Goal: Task Accomplishment & Management: Use online tool/utility

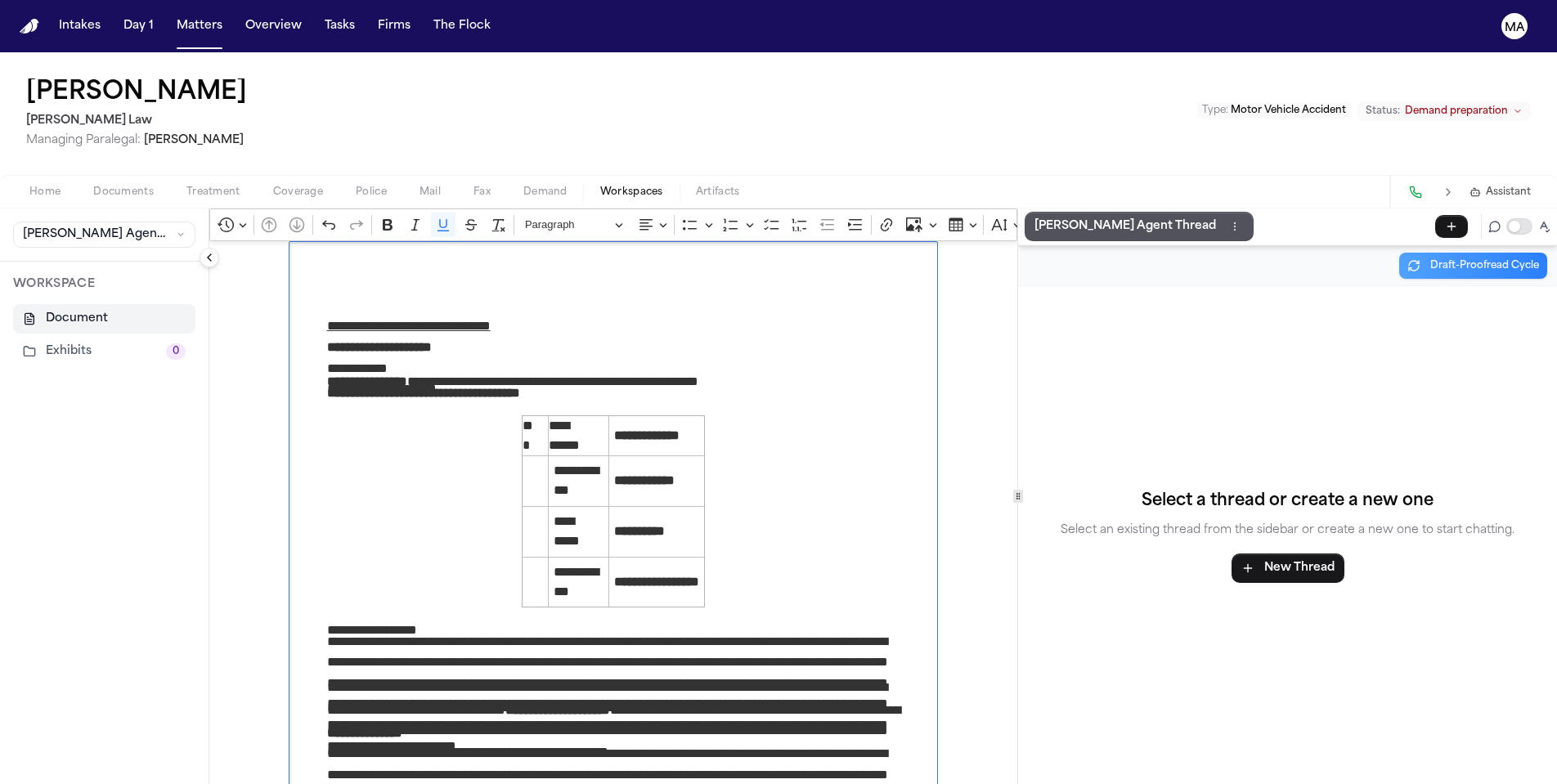
click at [256, 64] on div "[PERSON_NAME] [PERSON_NAME] Law Managing Paralegal: [PERSON_NAME] Type : Motor …" at bounding box center [778, 113] width 1557 height 122
click at [170, 18] on button "Matters" at bounding box center [200, 26] width 59 height 29
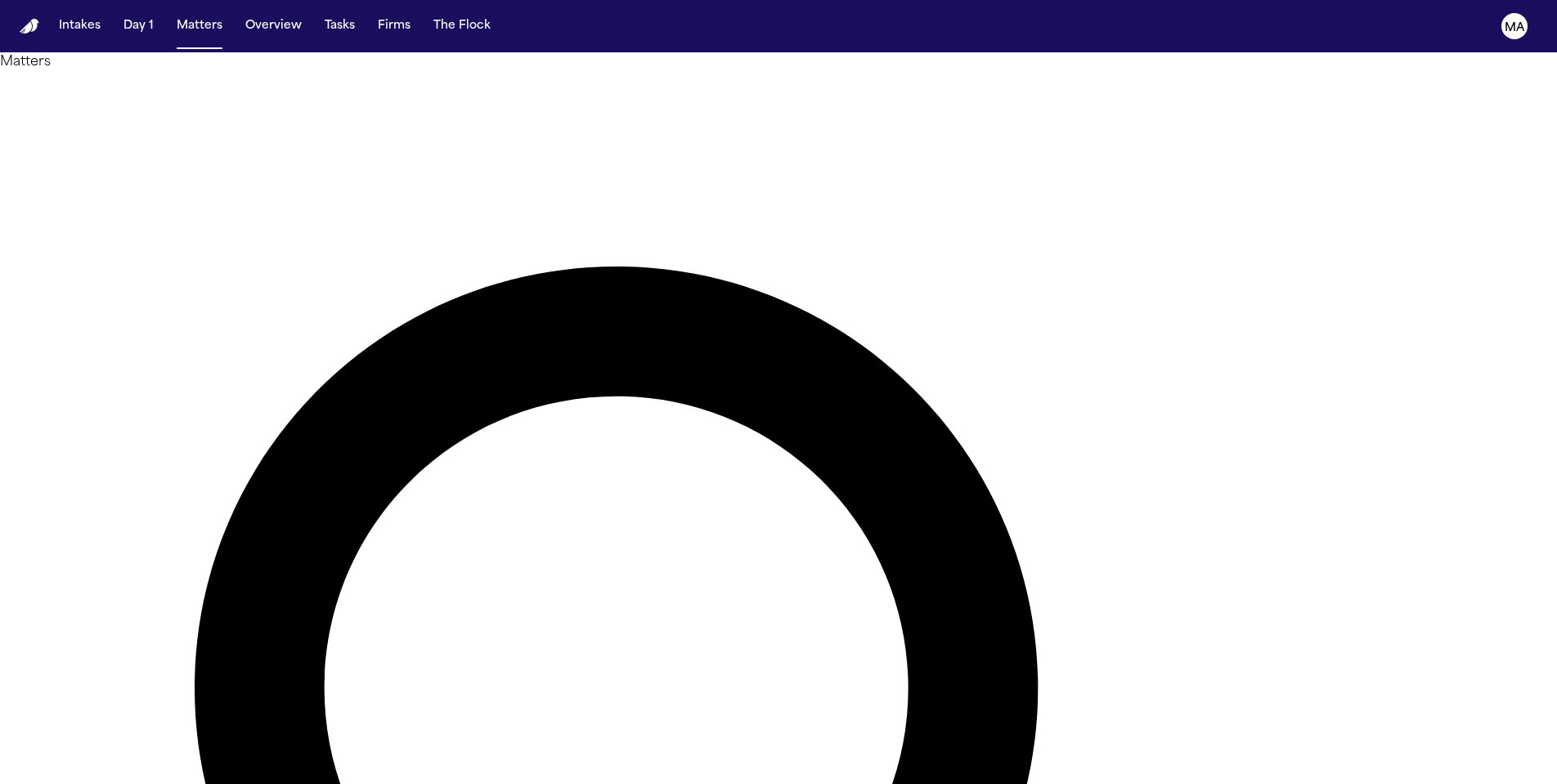
drag, startPoint x: 1148, startPoint y: 92, endPoint x: 1144, endPoint y: 77, distance: 15.5
type input "**********"
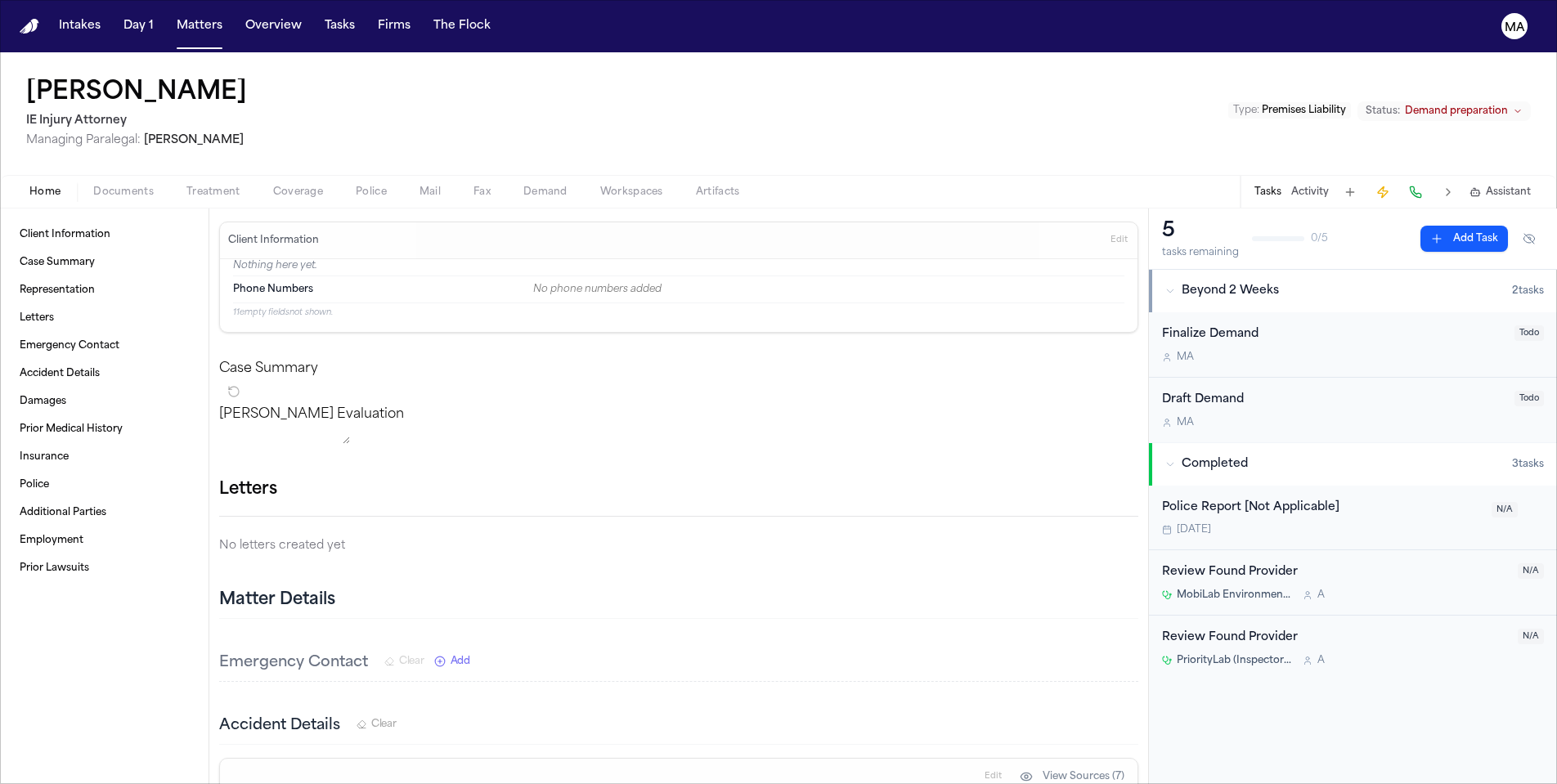
click at [523, 186] on span "Demand" at bounding box center [545, 192] width 44 height 13
select select "**********"
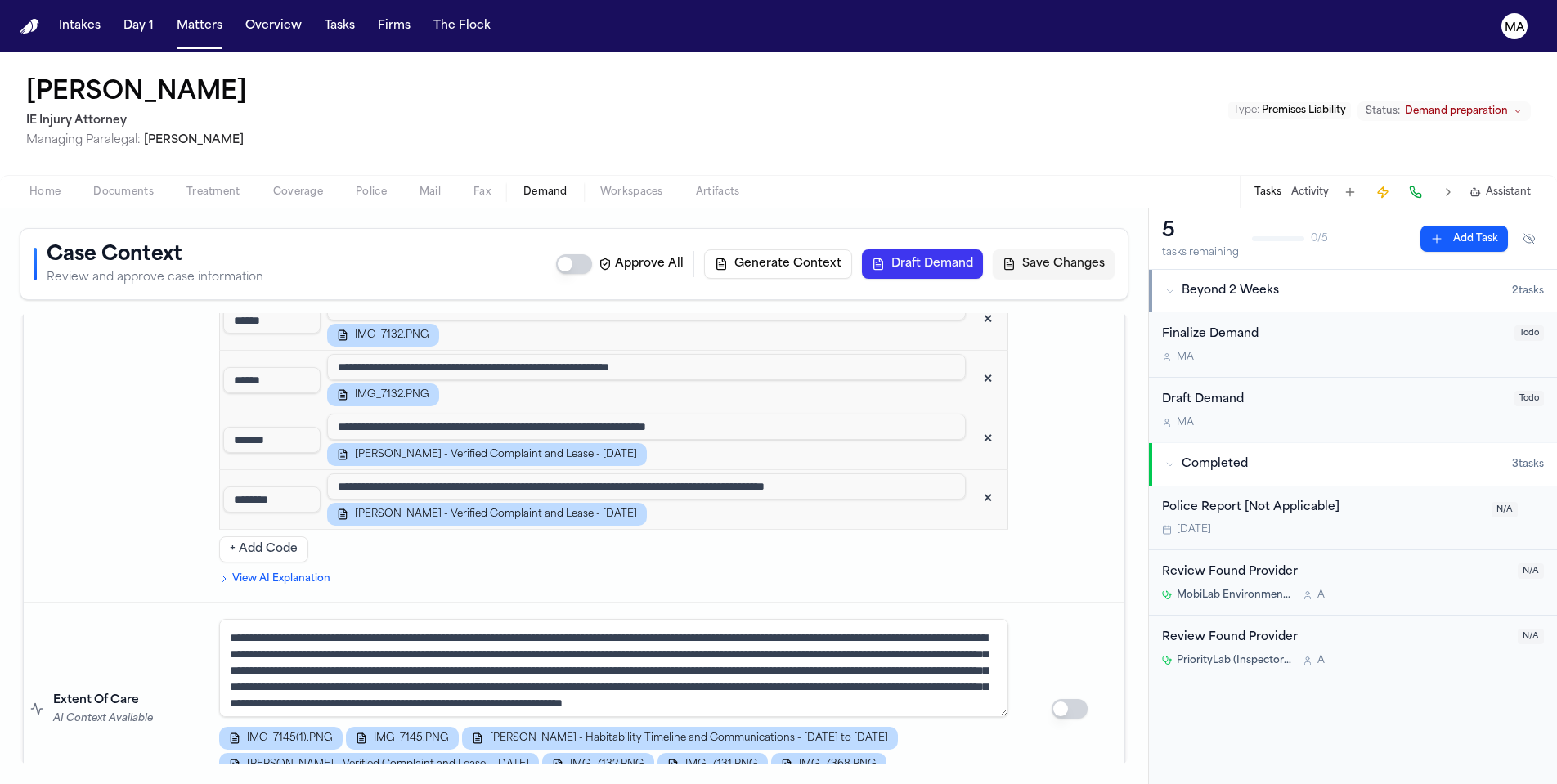
scroll to position [2972, 0]
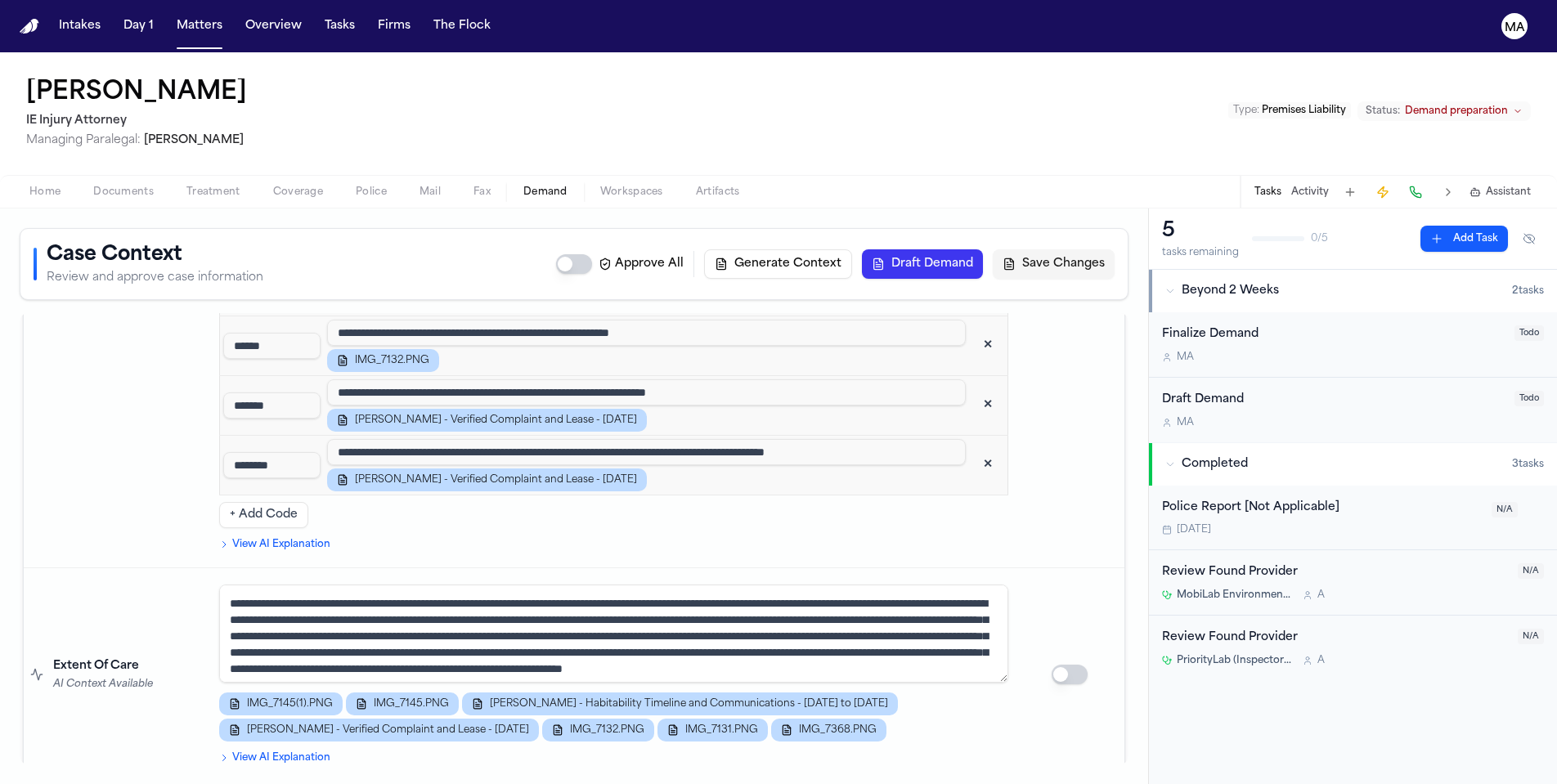
click at [93, 186] on span "Documents" at bounding box center [123, 192] width 61 height 13
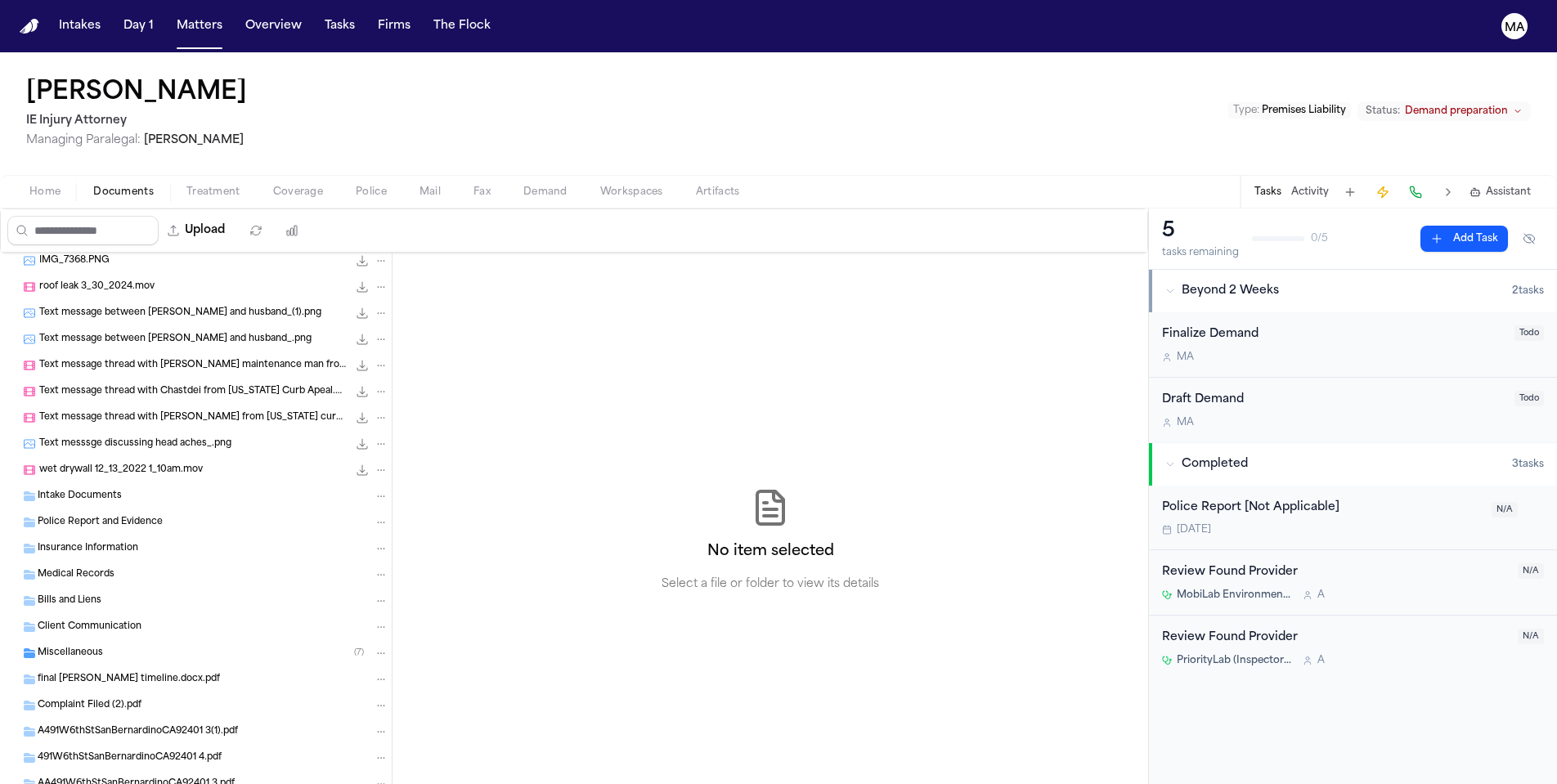
scroll to position [1820, 0]
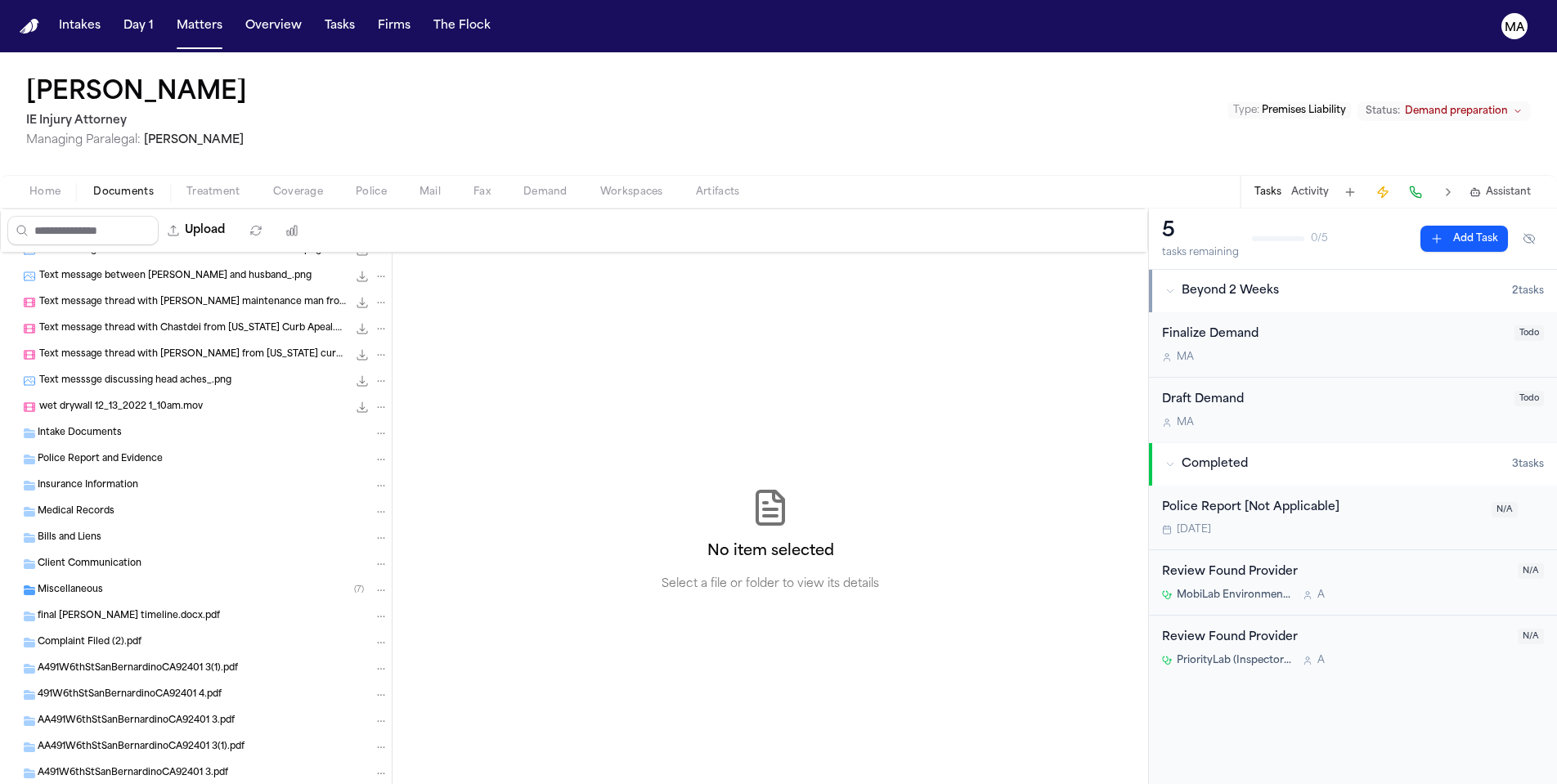
click at [79, 584] on span "Miscellaneous" at bounding box center [69, 590] width 66 height 14
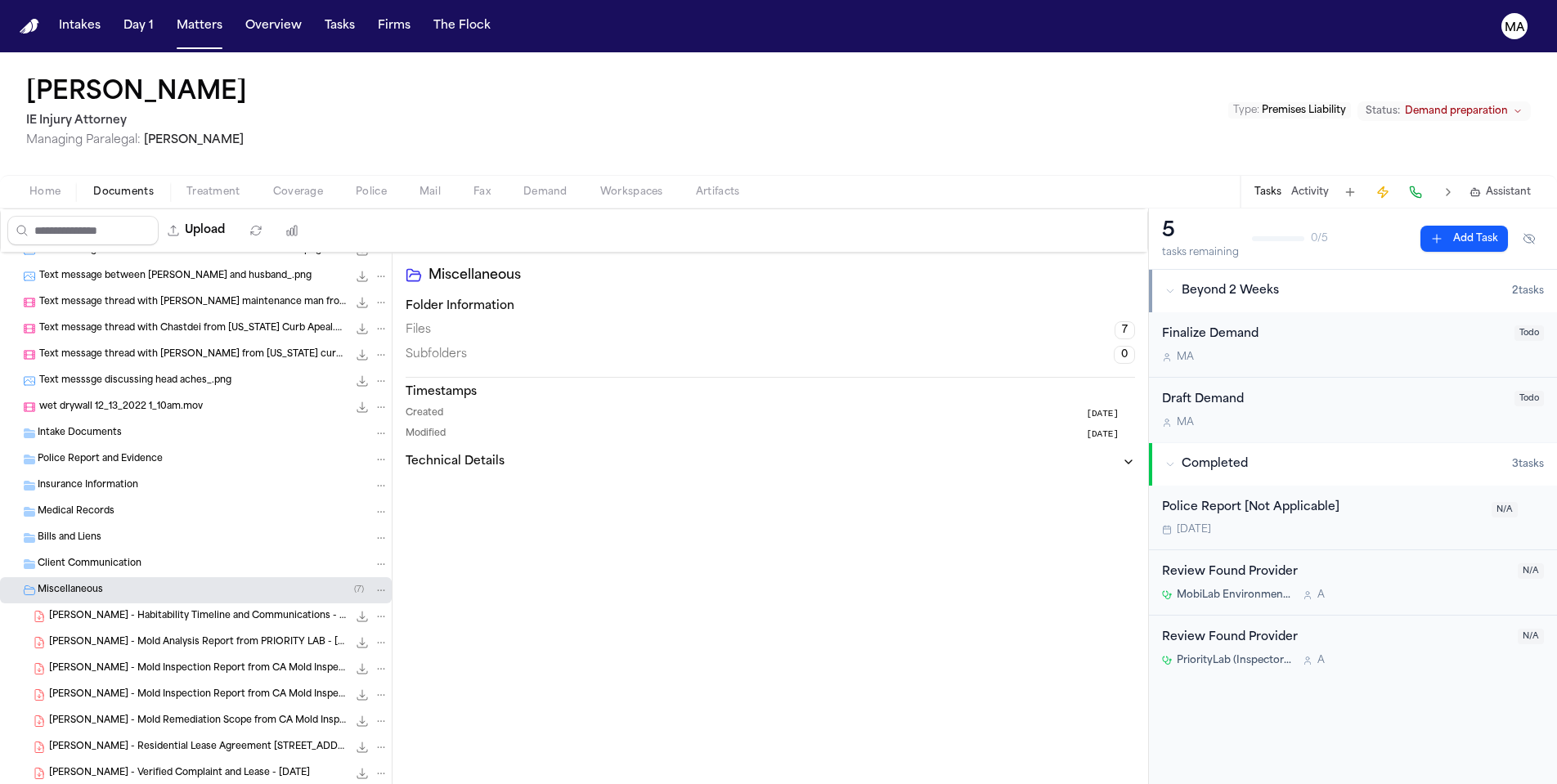
click at [106, 766] on span "B. Rodriguez - Verified Complaint and Lease - 12.6.24" at bounding box center [179, 773] width 261 height 14
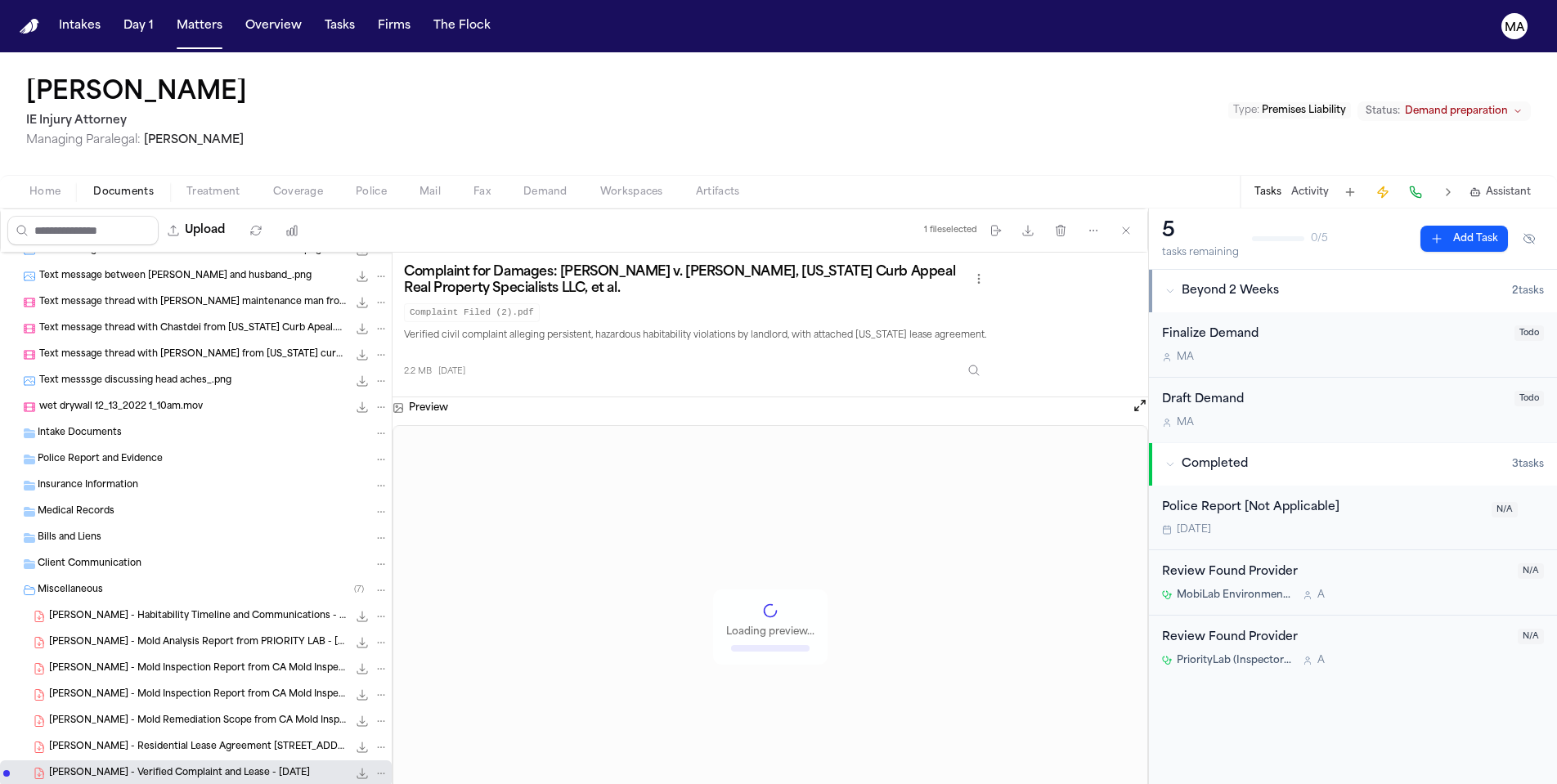
click at [105, 734] on div "B. Rodriguez - Residential Lease Agreement 149 W 6th St #38 - 10.21.22 1.7 MB •…" at bounding box center [196, 747] width 391 height 26
click at [100, 681] on div "B. Rodriguez - Mold Inspection Report from CA Mold Inspection Inc - 5.2.24 94.9…" at bounding box center [196, 694] width 391 height 26
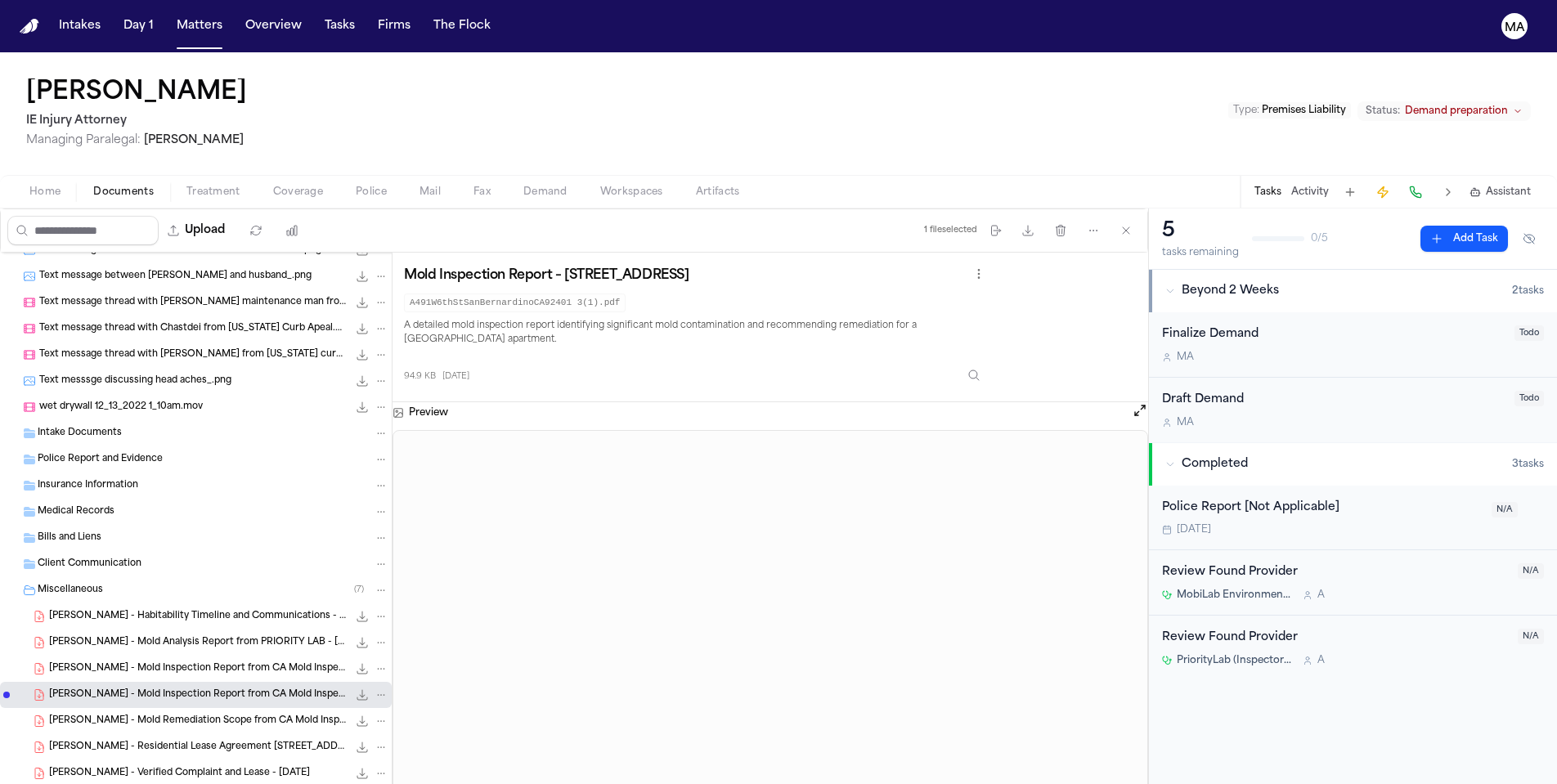
click at [97, 655] on div "B. Rodriguez - Mold Inspection Report from CA Mold Inspection Inc - 5.2.24 94.9…" at bounding box center [196, 668] width 391 height 26
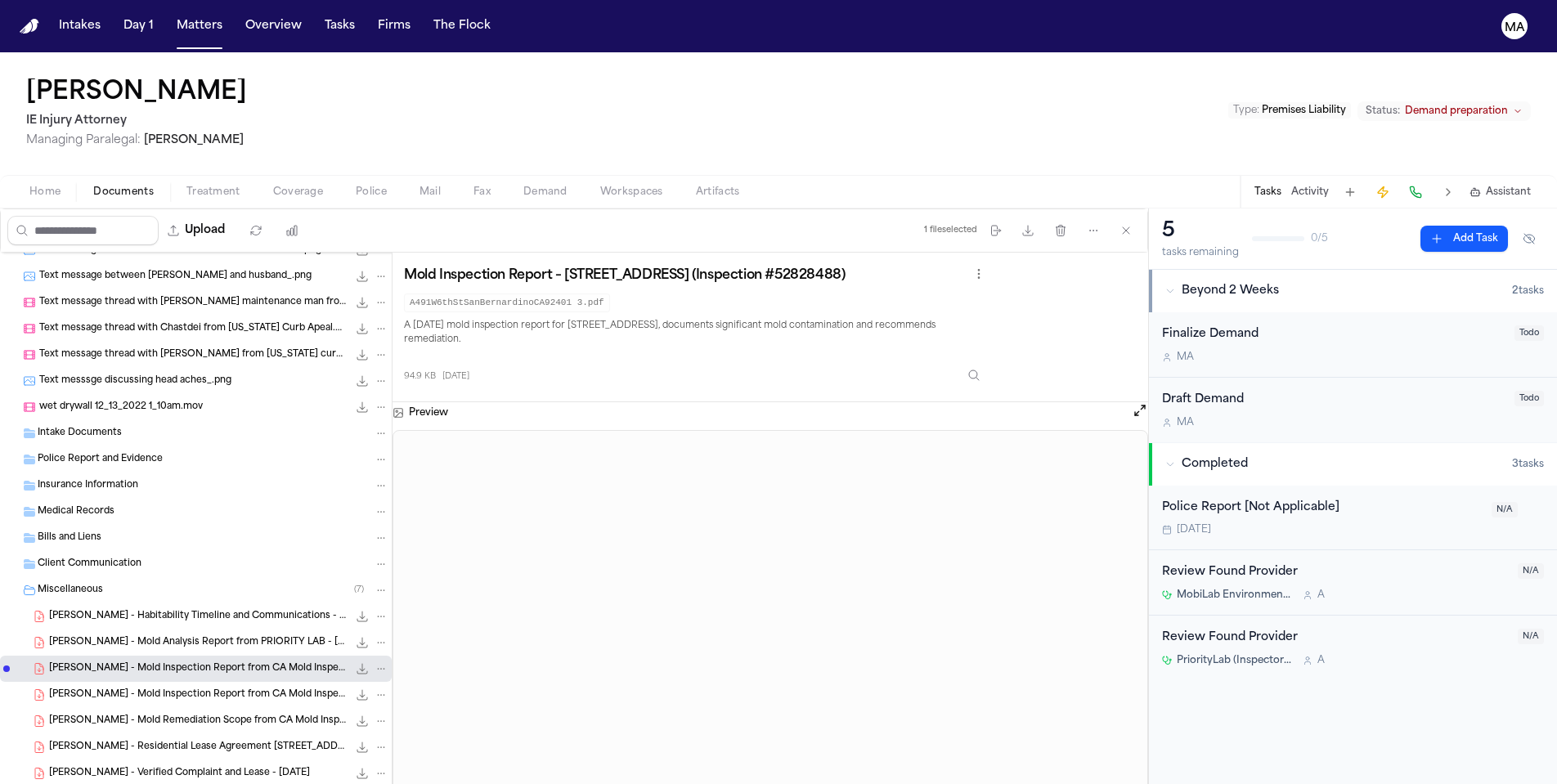
click at [96, 635] on span "B. Rodriguez - Mold Analysis Report from PRIORITY LAB - 6.4.24" at bounding box center [198, 642] width 298 height 14
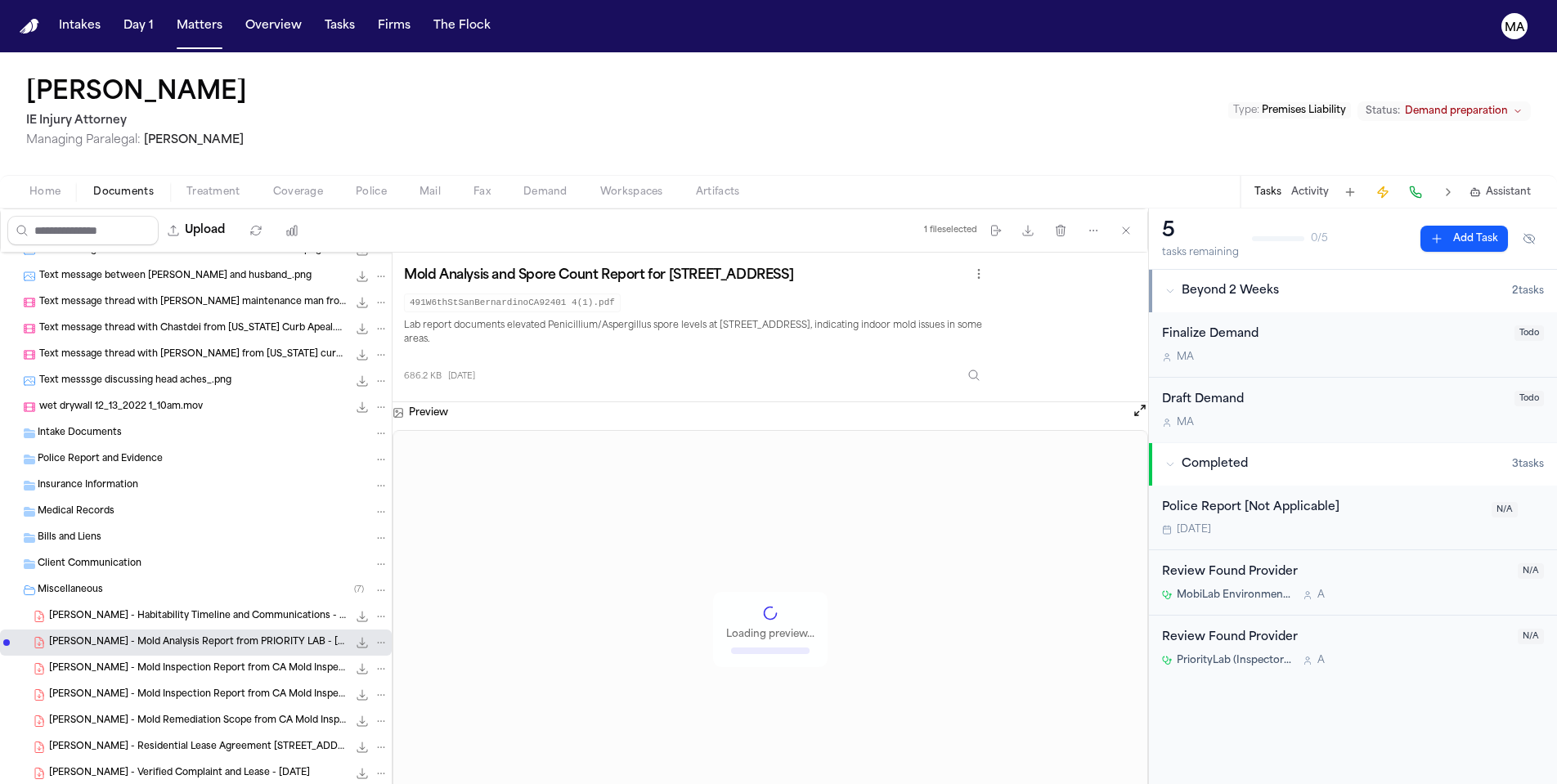
click at [96, 610] on span "B. Rodriguez - Habitability Timeline and Communications - 10.30.22 to 7.1.24" at bounding box center [198, 617] width 298 height 14
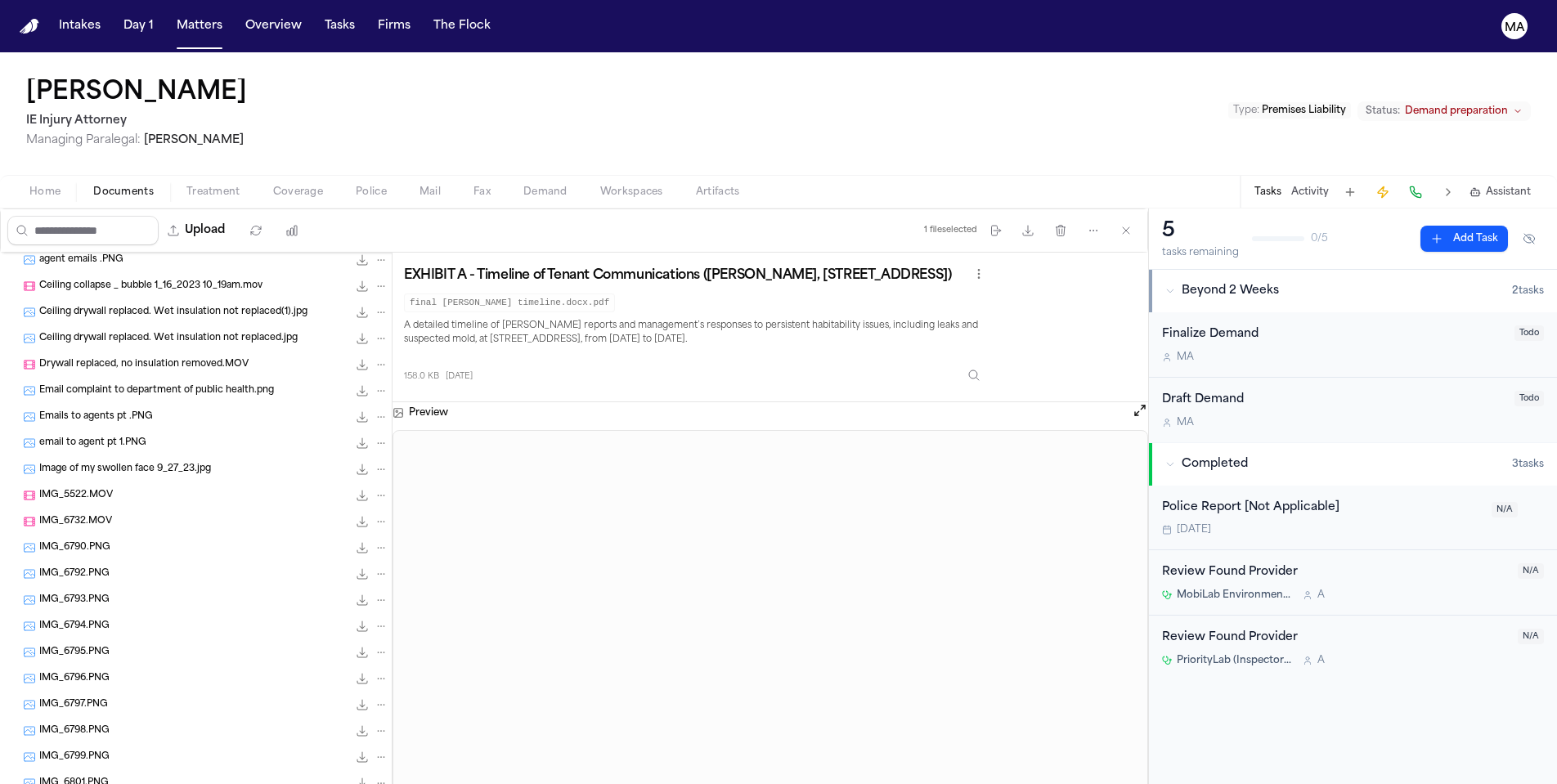
scroll to position [251, 0]
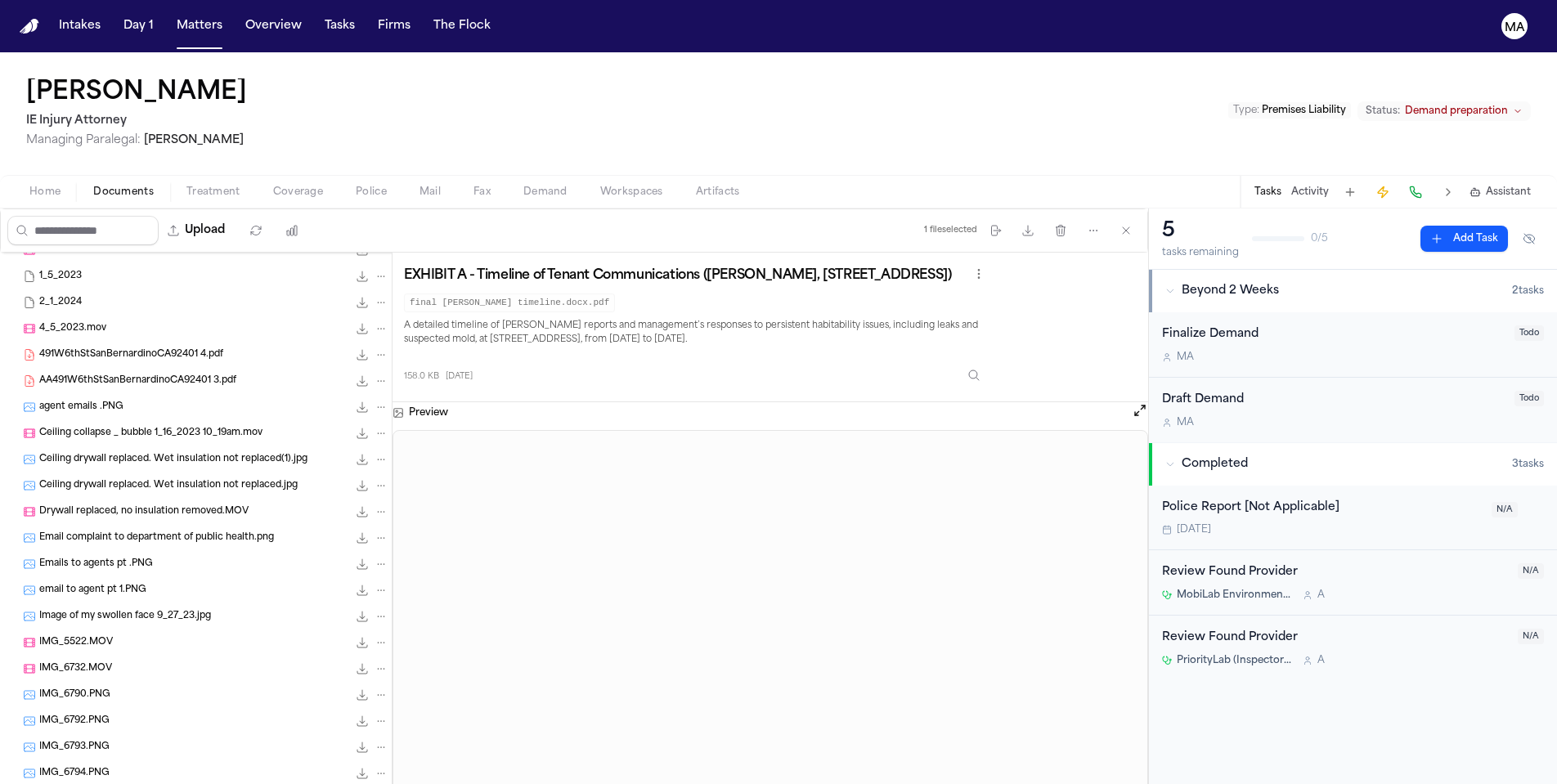
click at [108, 603] on div "Image of my swollen face 9_27_23.jpg 1.4 MB • JPG" at bounding box center [196, 616] width 391 height 26
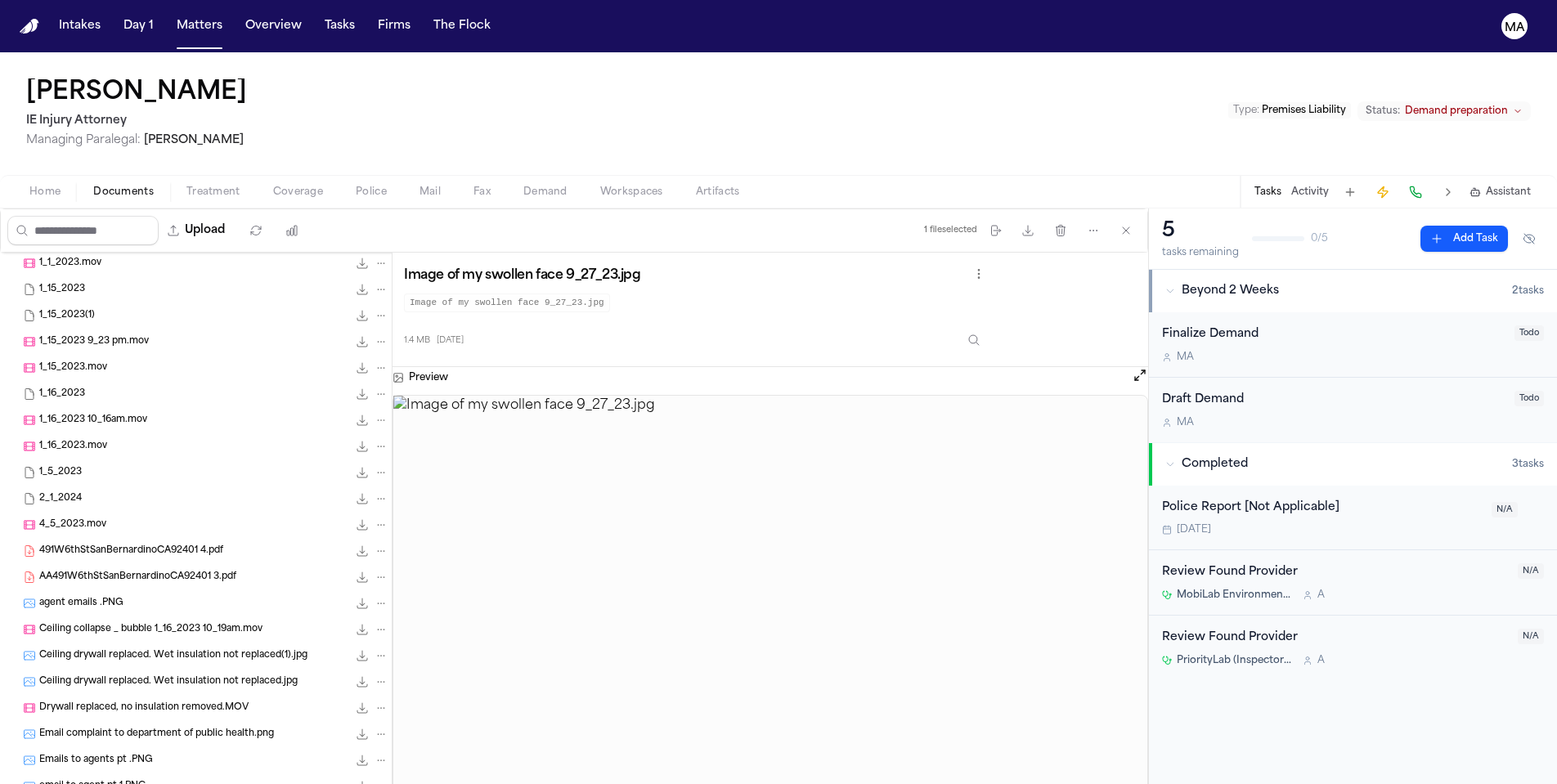
scroll to position [0, 0]
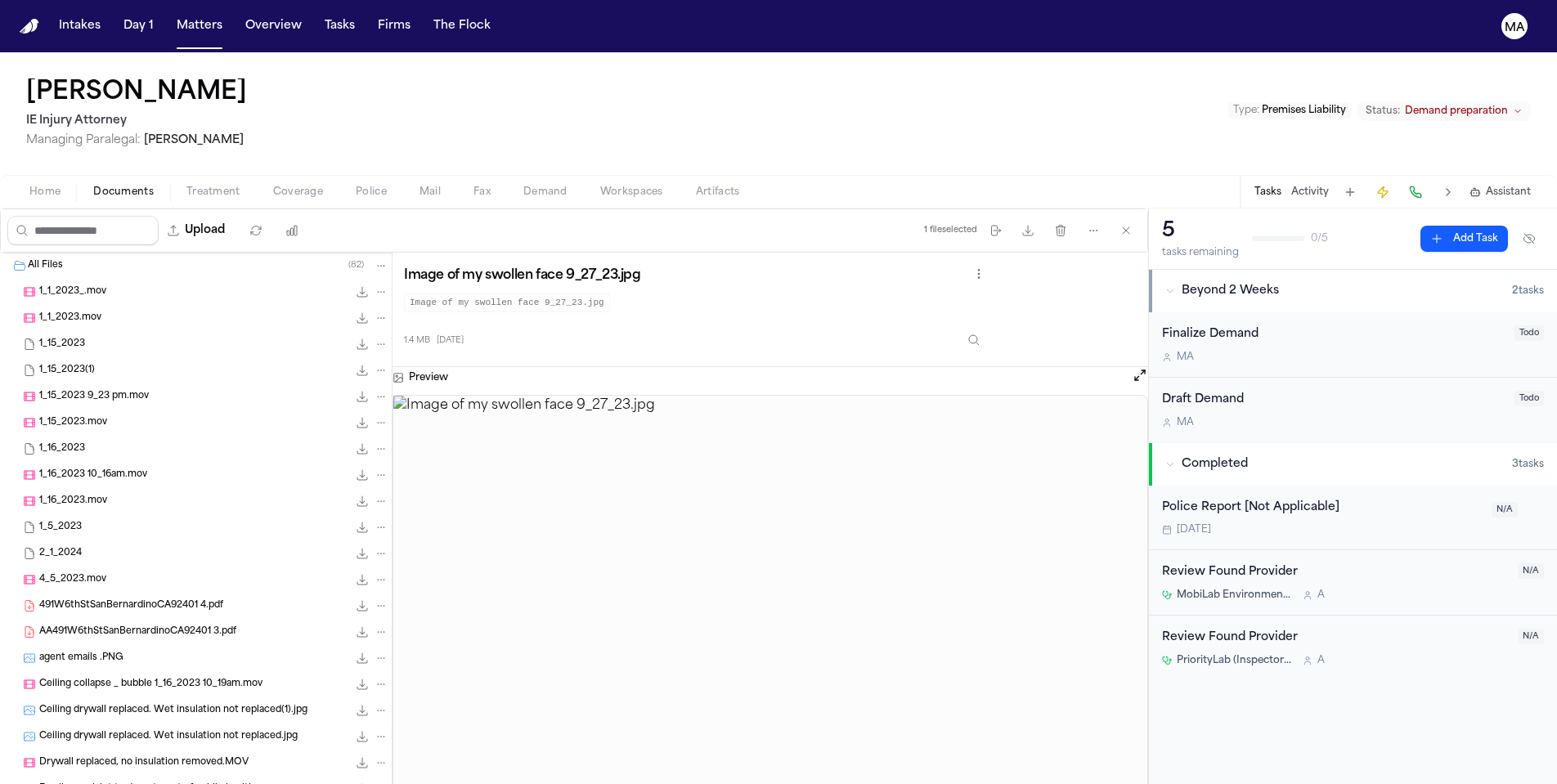
click at [1523, 186] on span "Assistant" at bounding box center [1508, 192] width 45 height 13
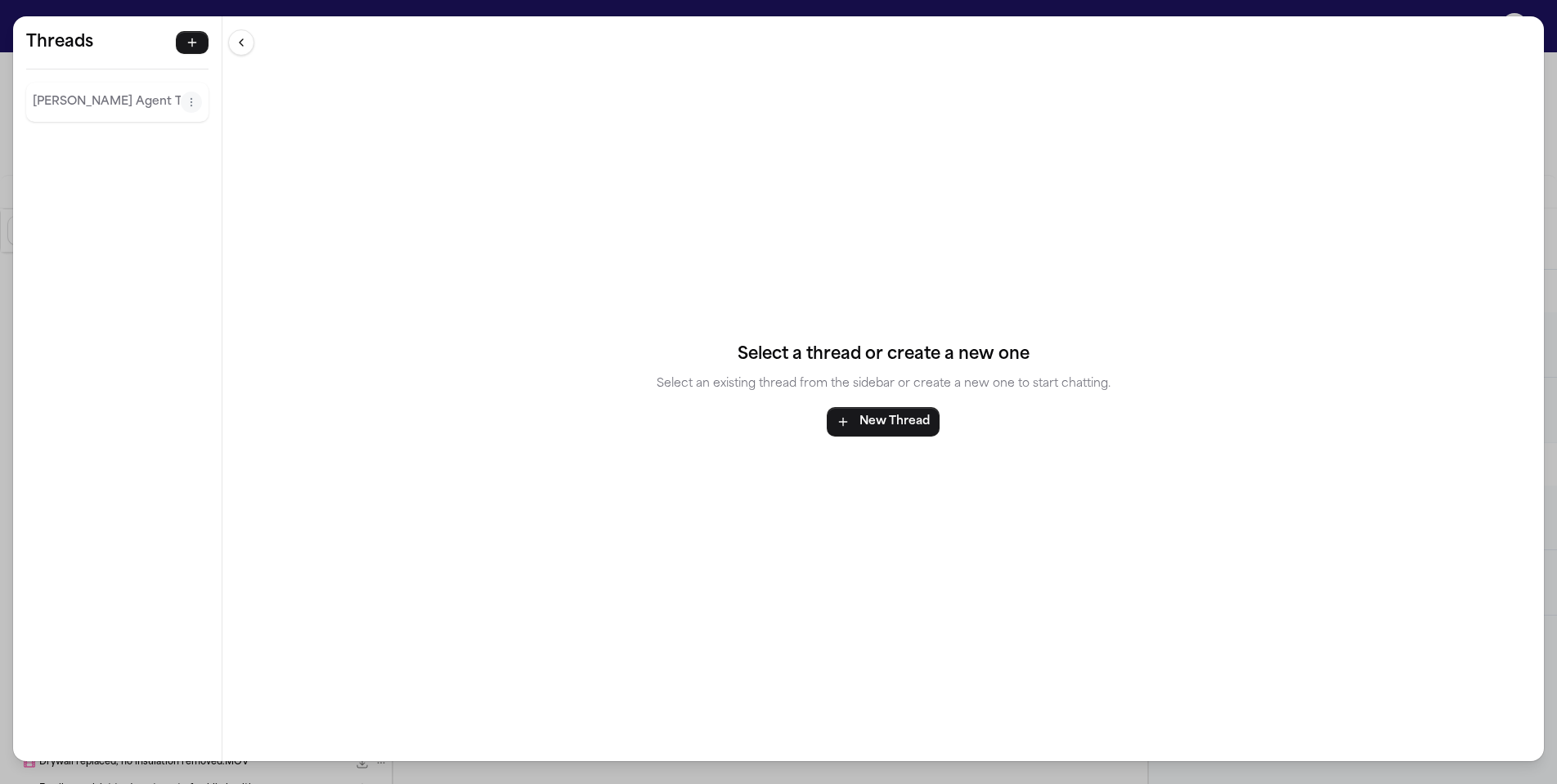
click at [453, 9] on div "Threads Finch Agent Thread Threads Finch Agent Thread Select a thread or create…" at bounding box center [778, 392] width 1557 height 784
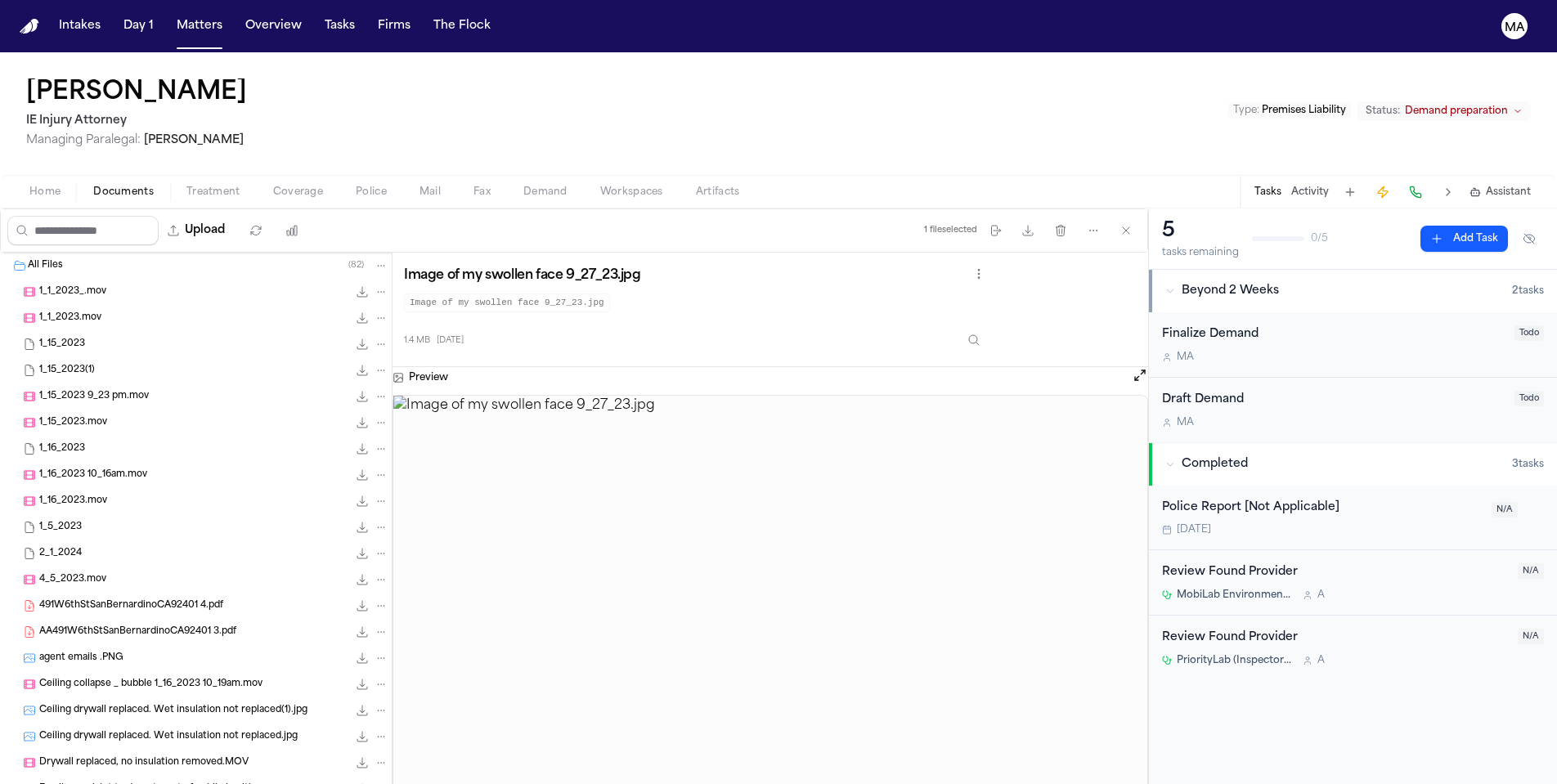
click at [601, 186] on span "Workspaces" at bounding box center [632, 192] width 63 height 13
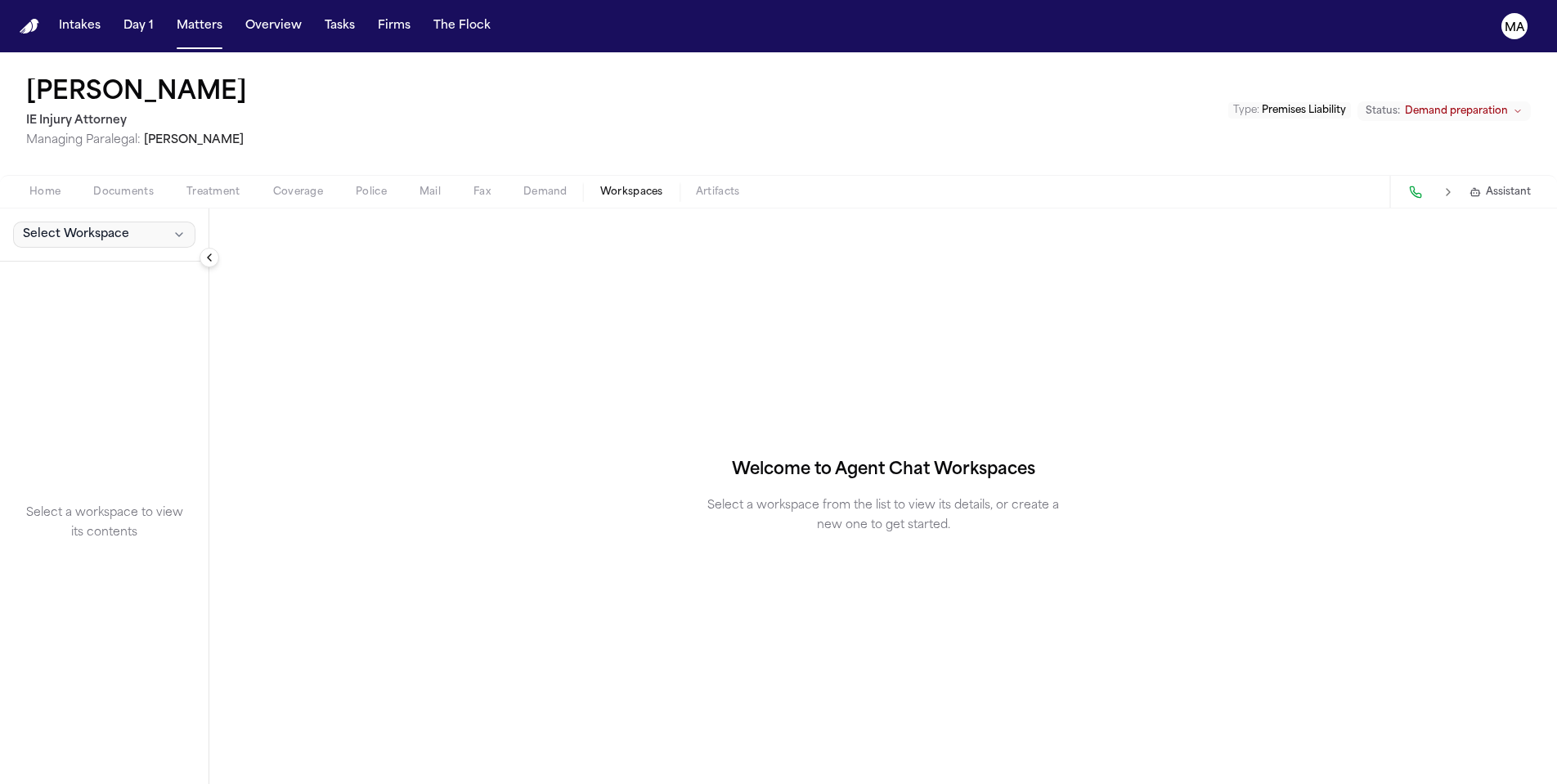
click at [70, 227] on span "Select Workspace" at bounding box center [75, 235] width 107 height 17
click at [51, 158] on button "[PERSON_NAME] Agent Demand" at bounding box center [124, 159] width 237 height 26
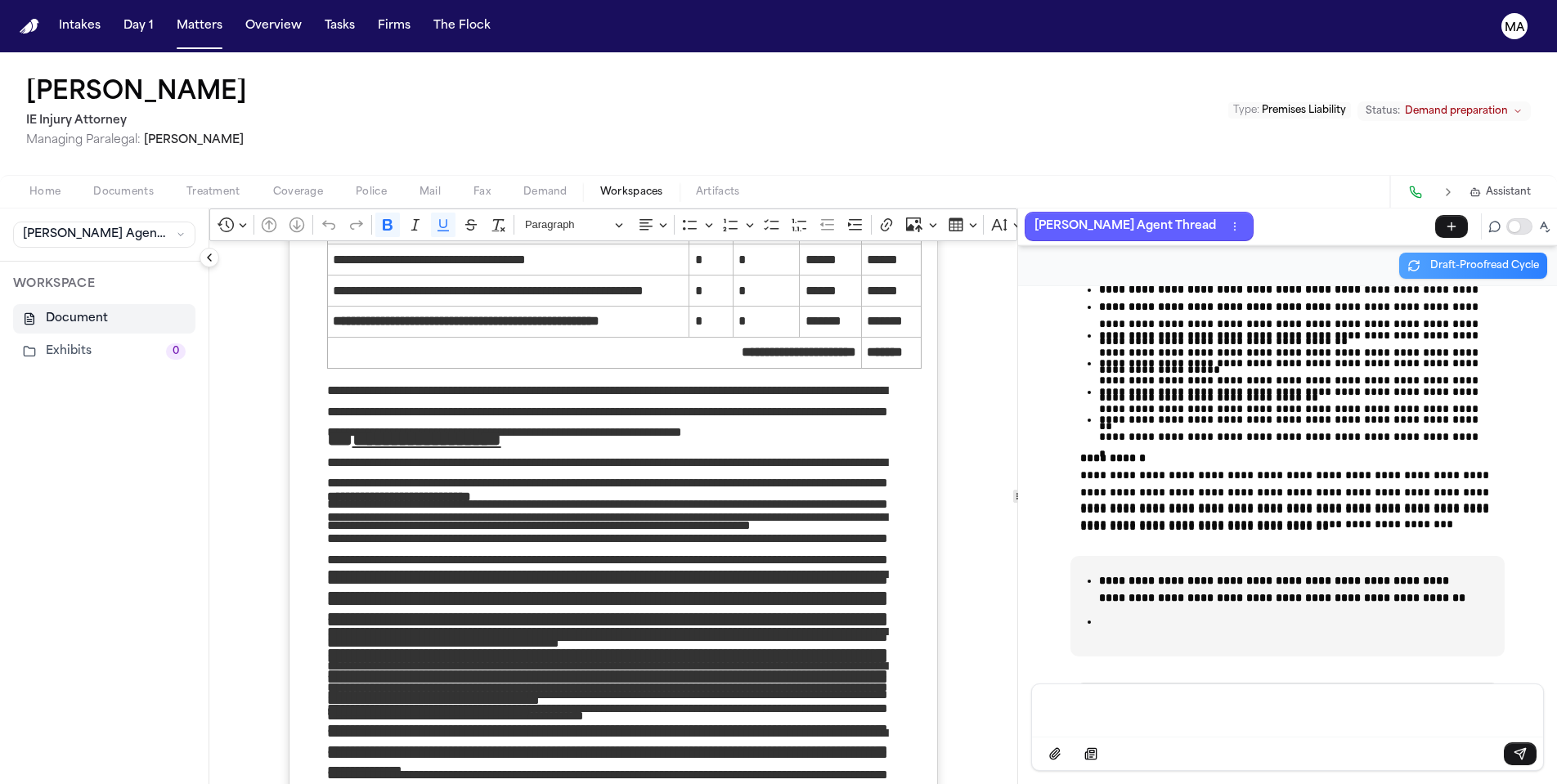
scroll to position [40817, 0]
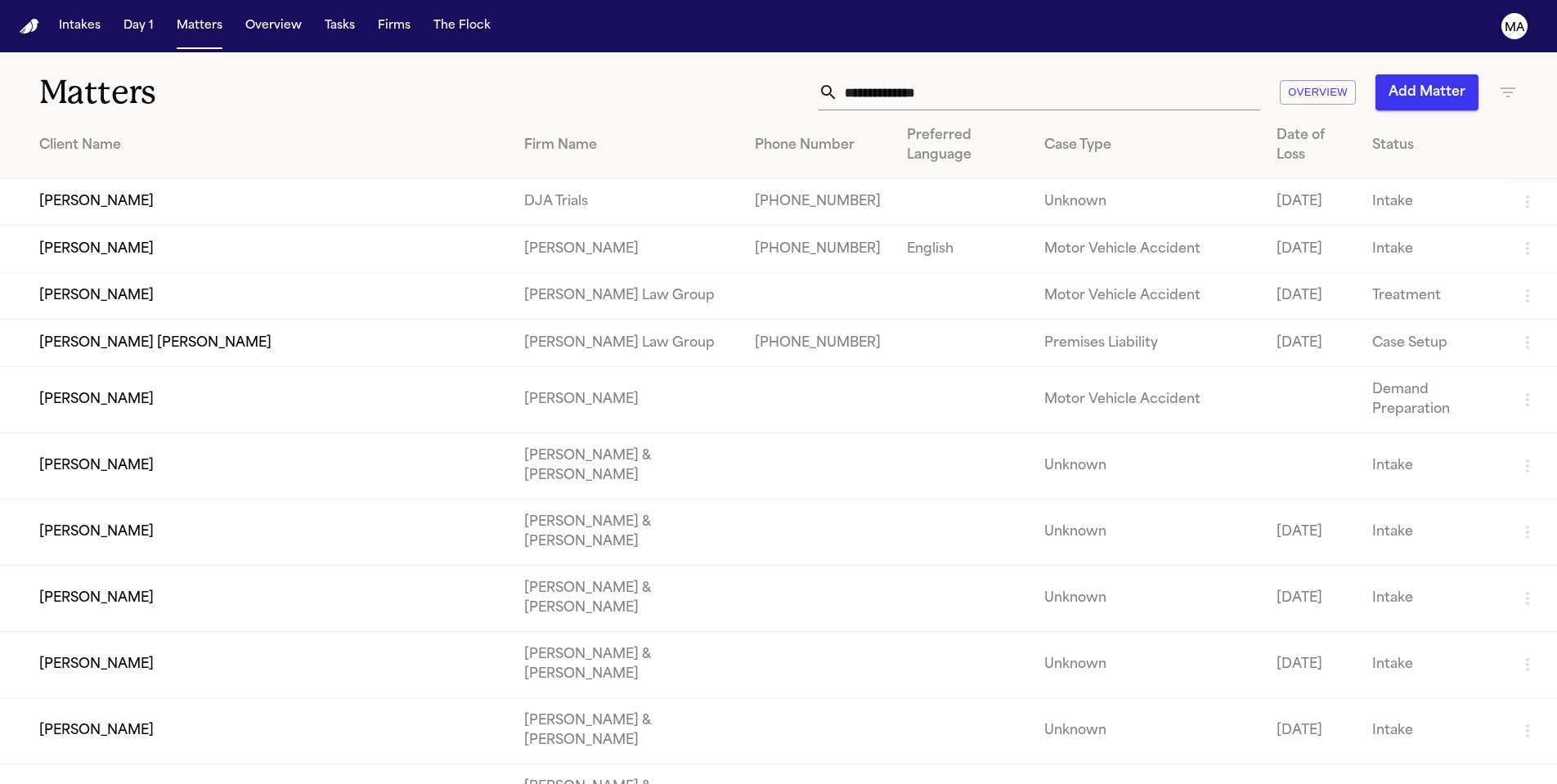
click at [1114, 74] on input "text" at bounding box center [1048, 92] width 422 height 36
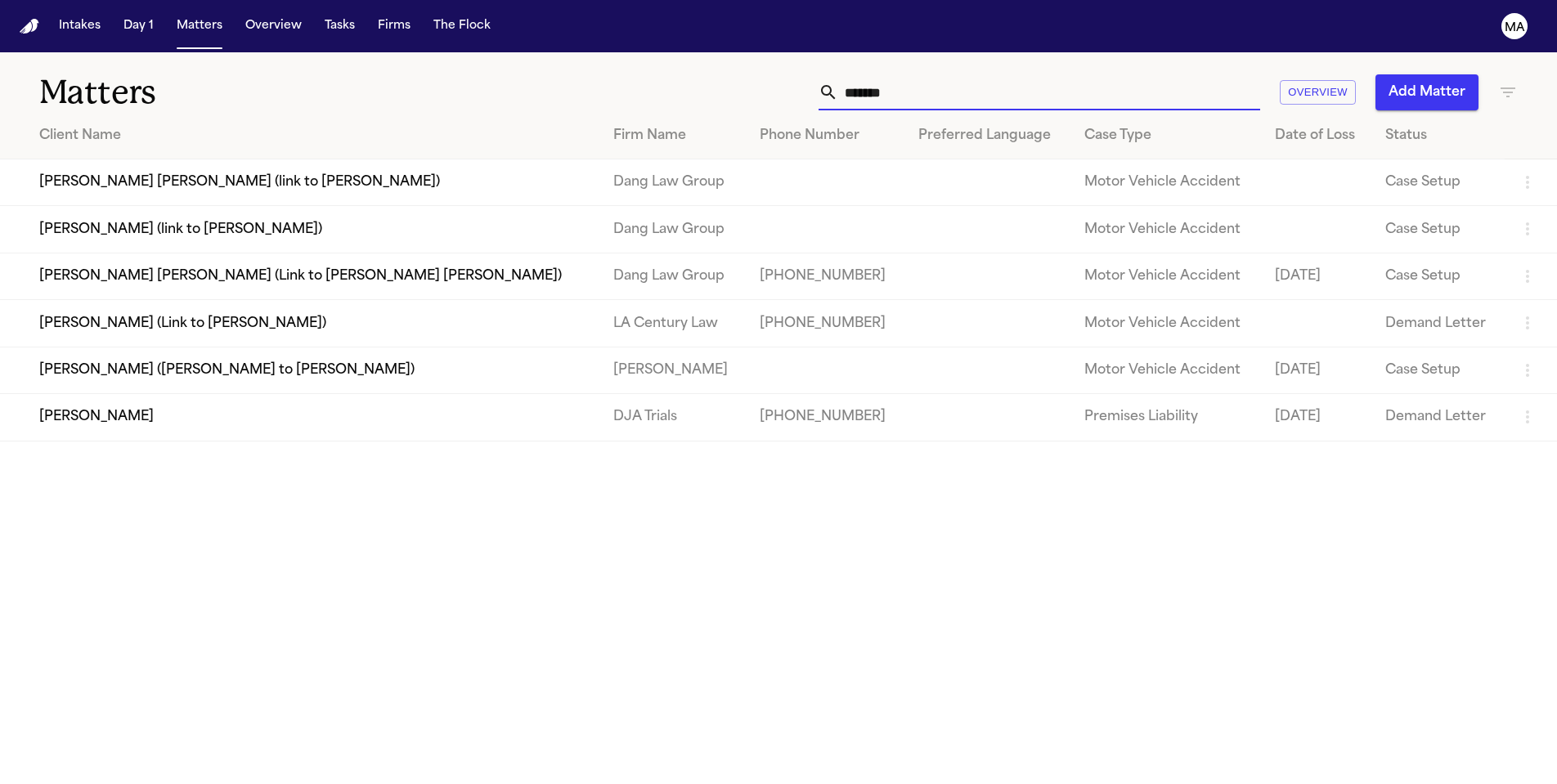
type input "********"
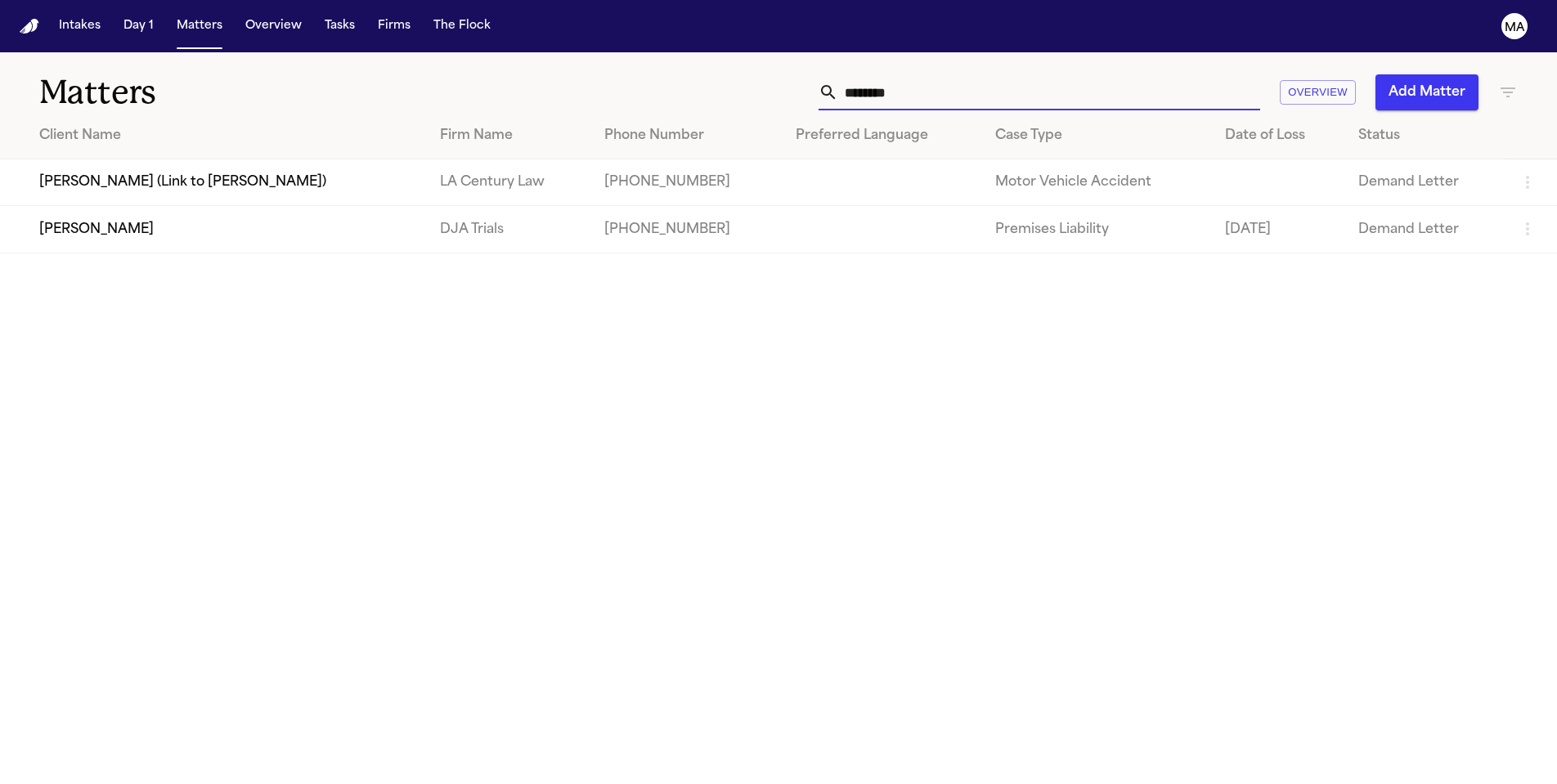
click at [241, 206] on td "[PERSON_NAME]" at bounding box center [213, 230] width 426 height 47
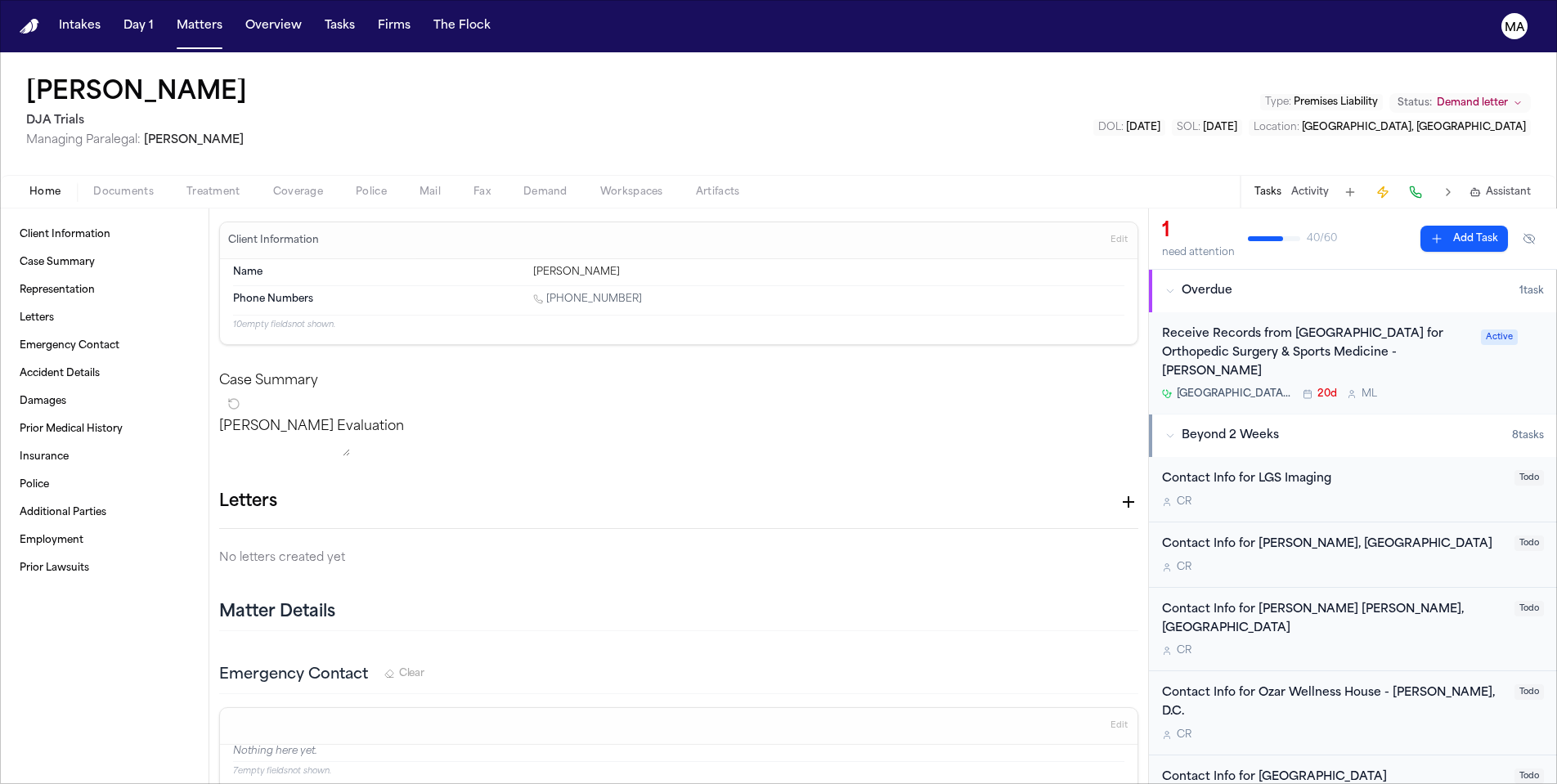
click at [101, 186] on span "Documents" at bounding box center [123, 192] width 61 height 13
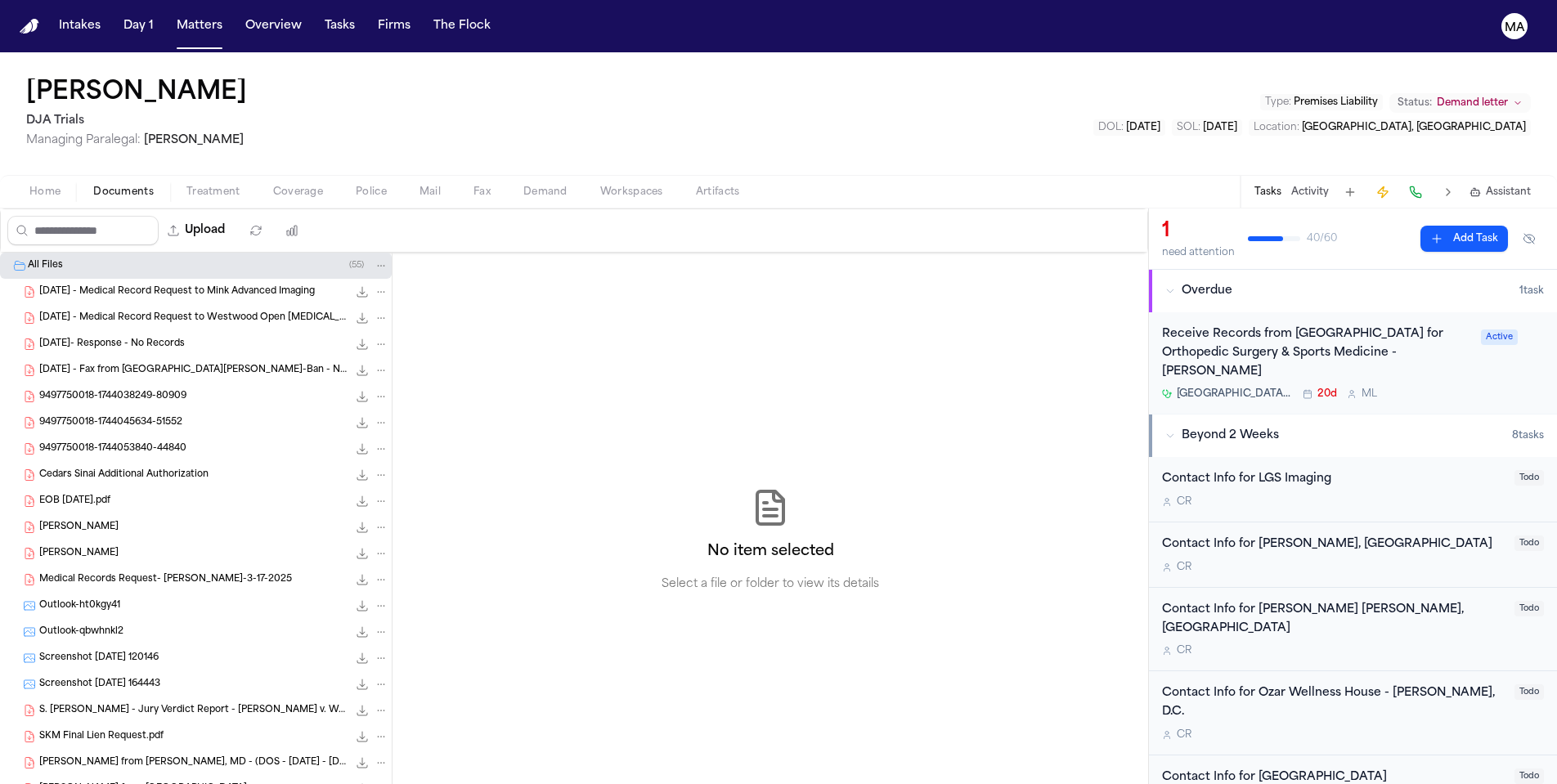
click at [104, 545] on div "[PERSON_NAME] 302.7 KB • PDF" at bounding box center [213, 553] width 349 height 17
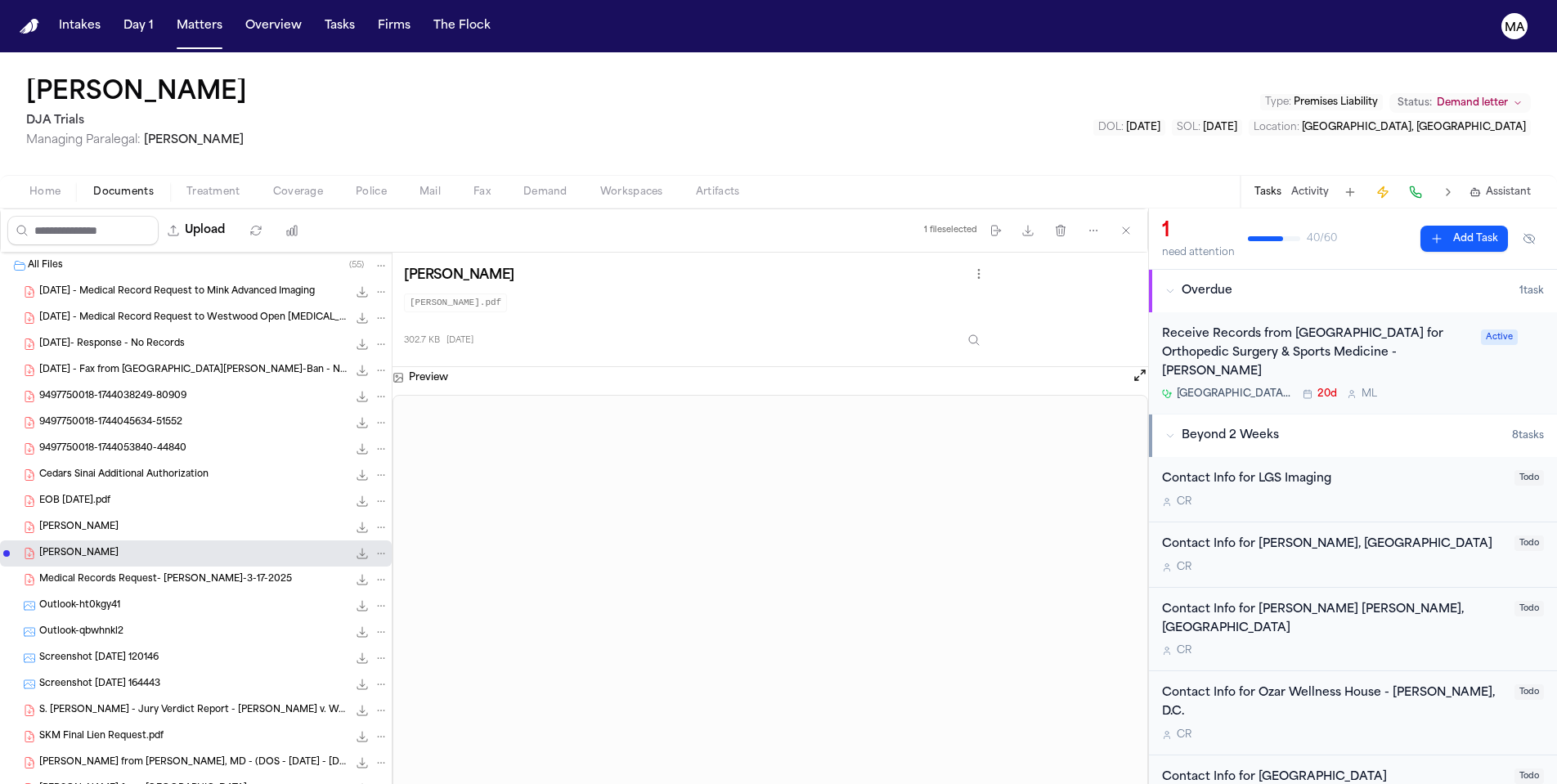
click at [523, 186] on span "Demand" at bounding box center [545, 192] width 44 height 13
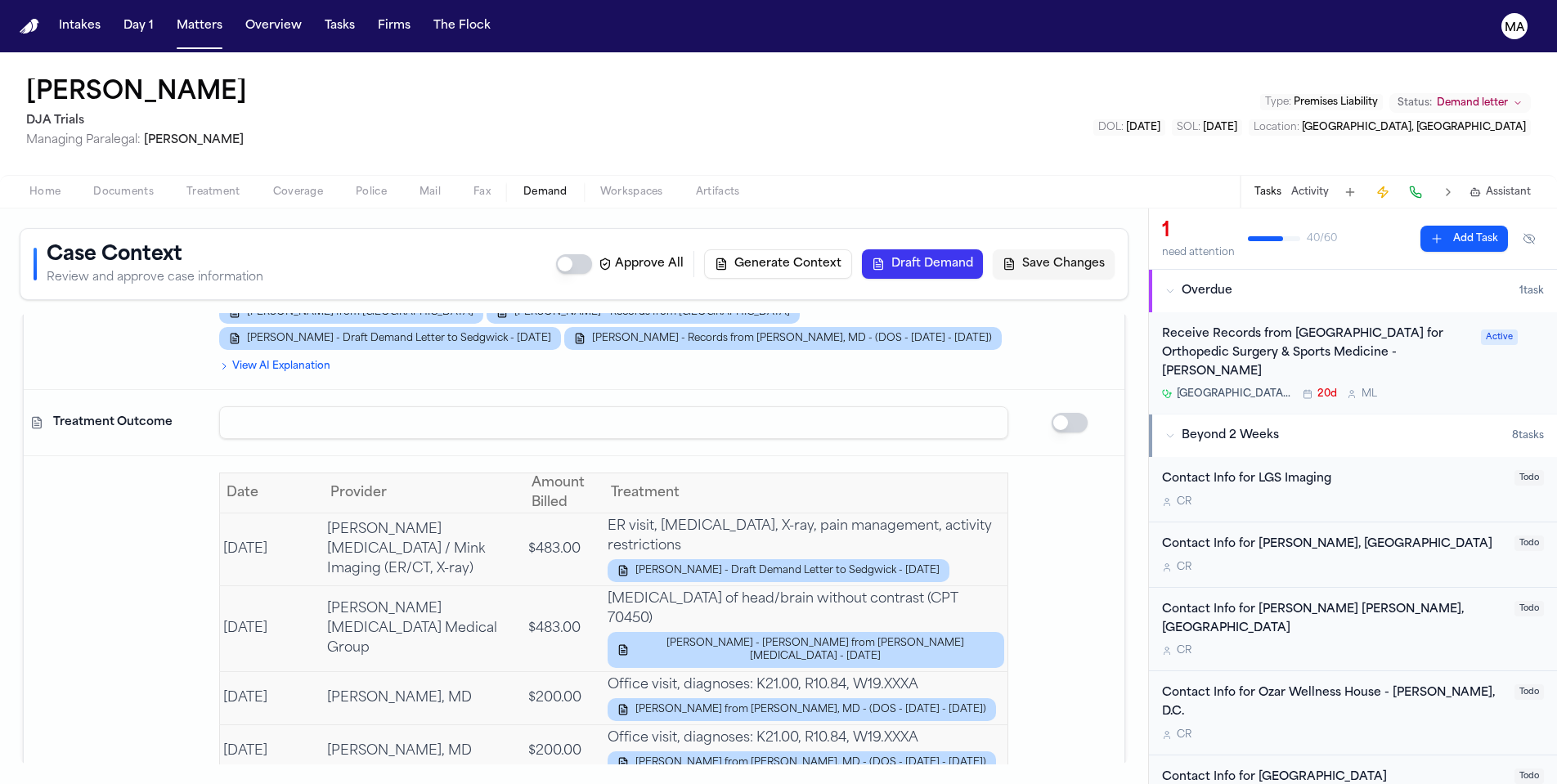
scroll to position [4703, 0]
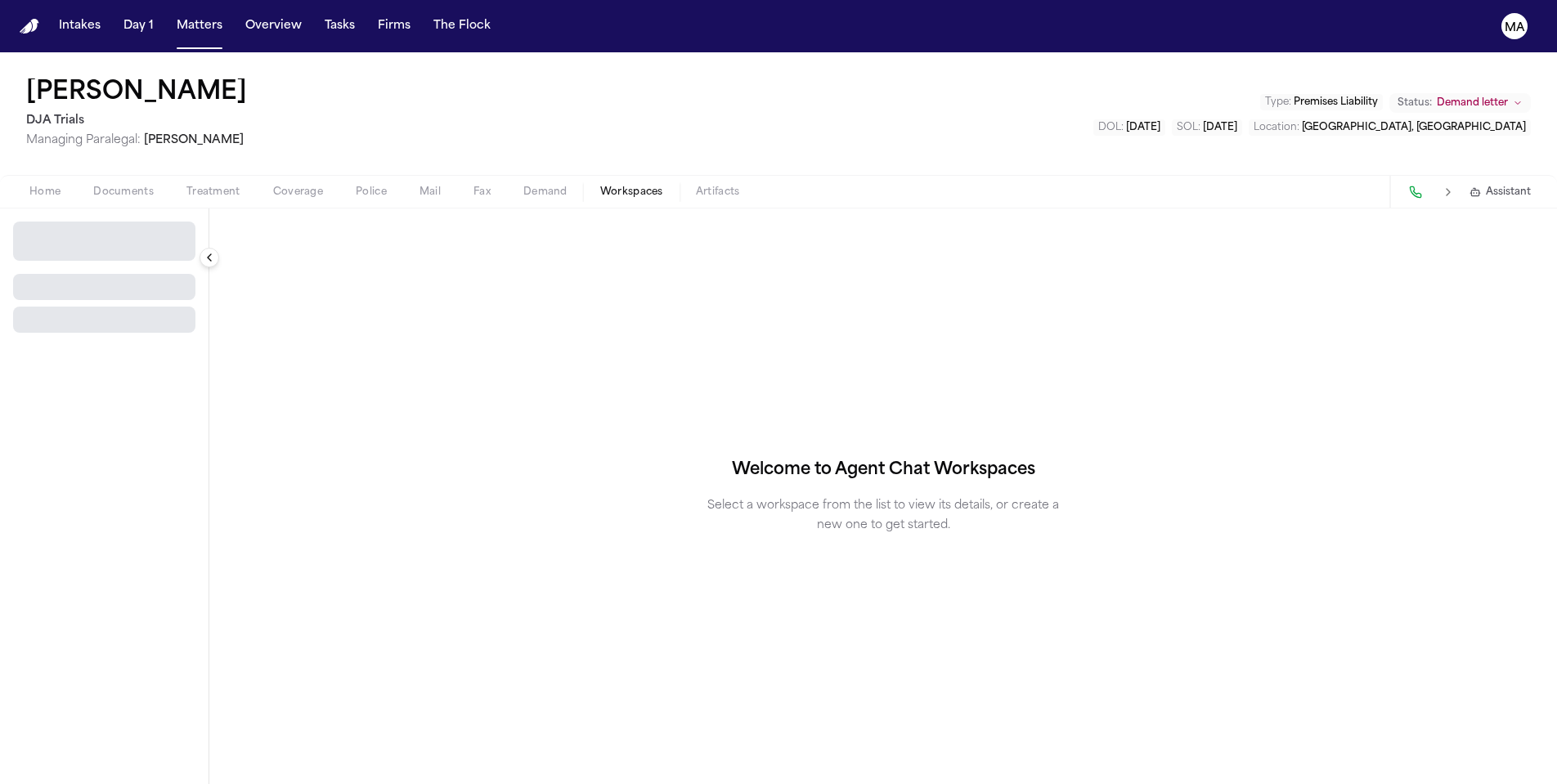
click at [601, 186] on span "Workspaces" at bounding box center [632, 192] width 63 height 13
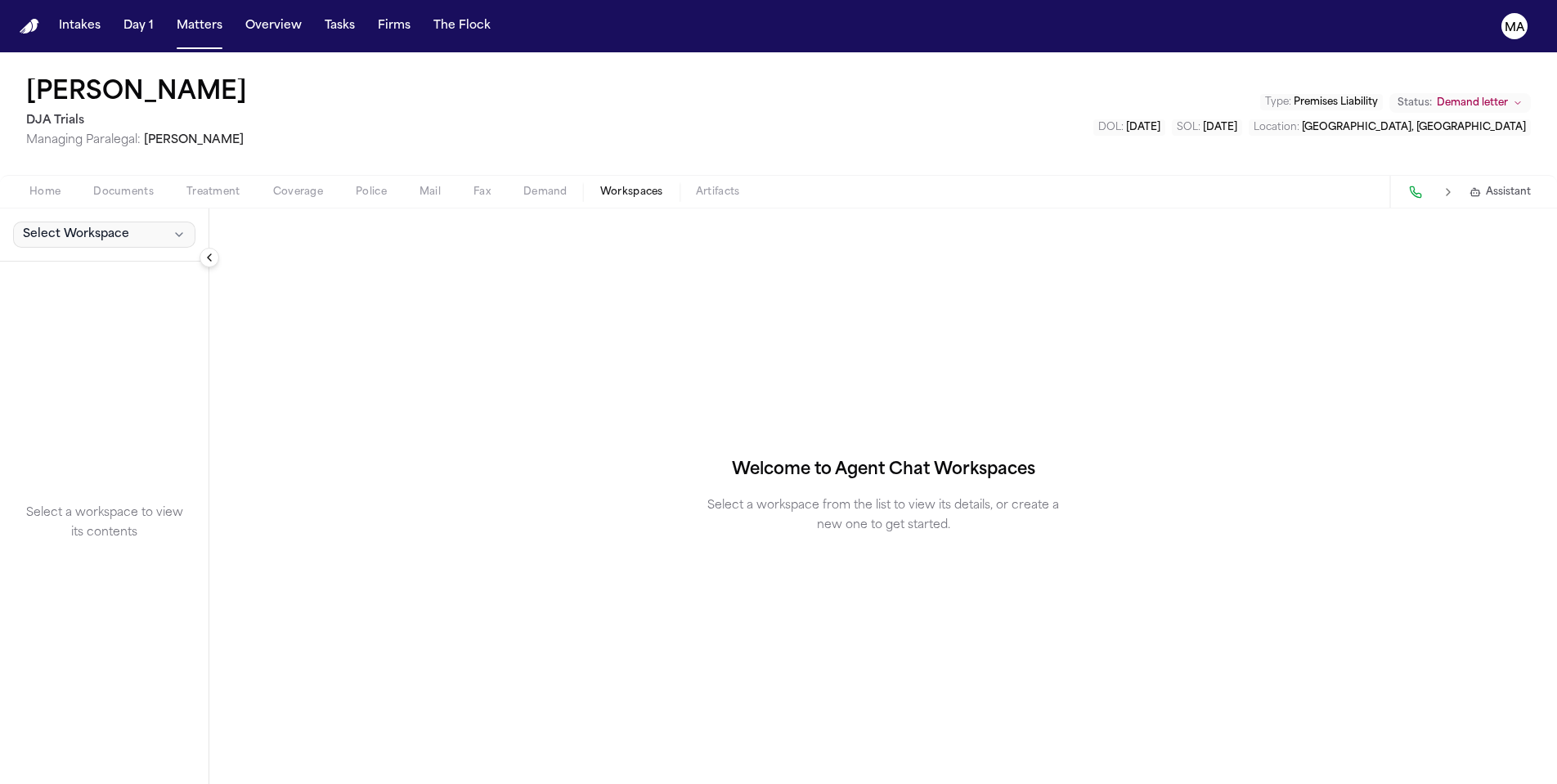
click at [60, 227] on span "Select Workspace" at bounding box center [75, 235] width 107 height 17
click at [82, 156] on span "[PERSON_NAME] Agent Demand" at bounding box center [111, 159] width 191 height 17
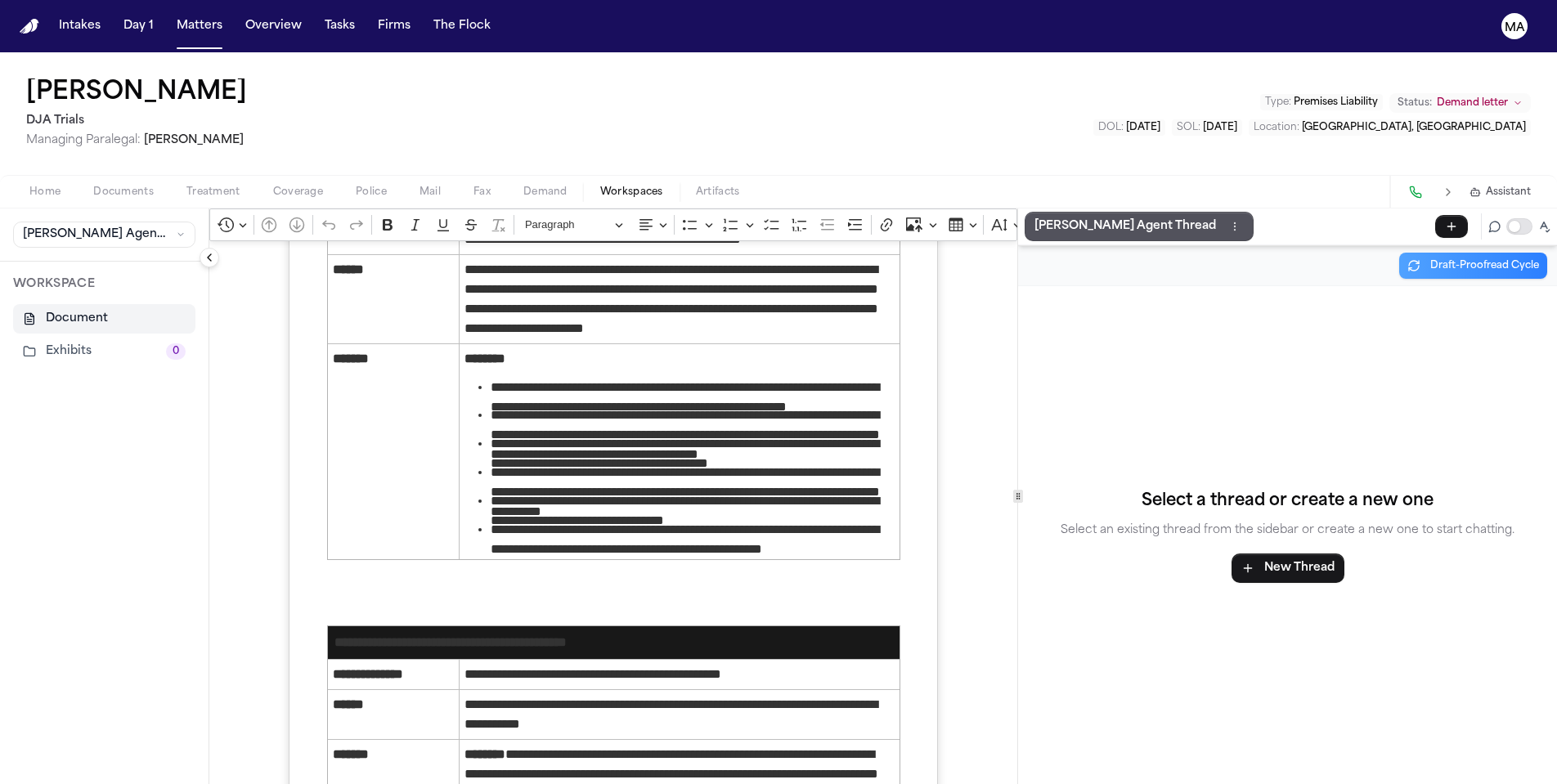
scroll to position [1537, 0]
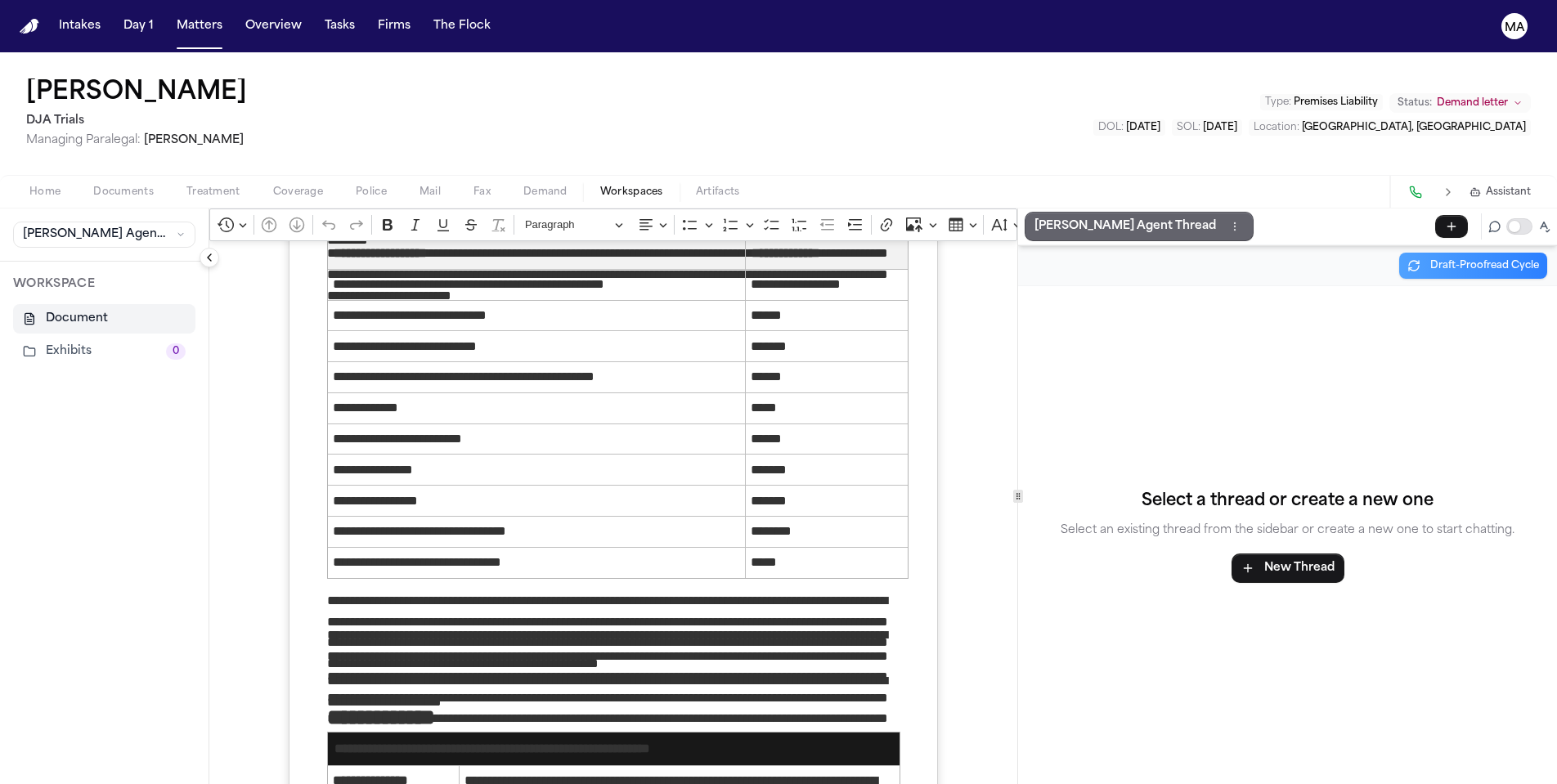
click at [1040, 217] on p "[PERSON_NAME] Agent Thread" at bounding box center [1126, 227] width 182 height 20
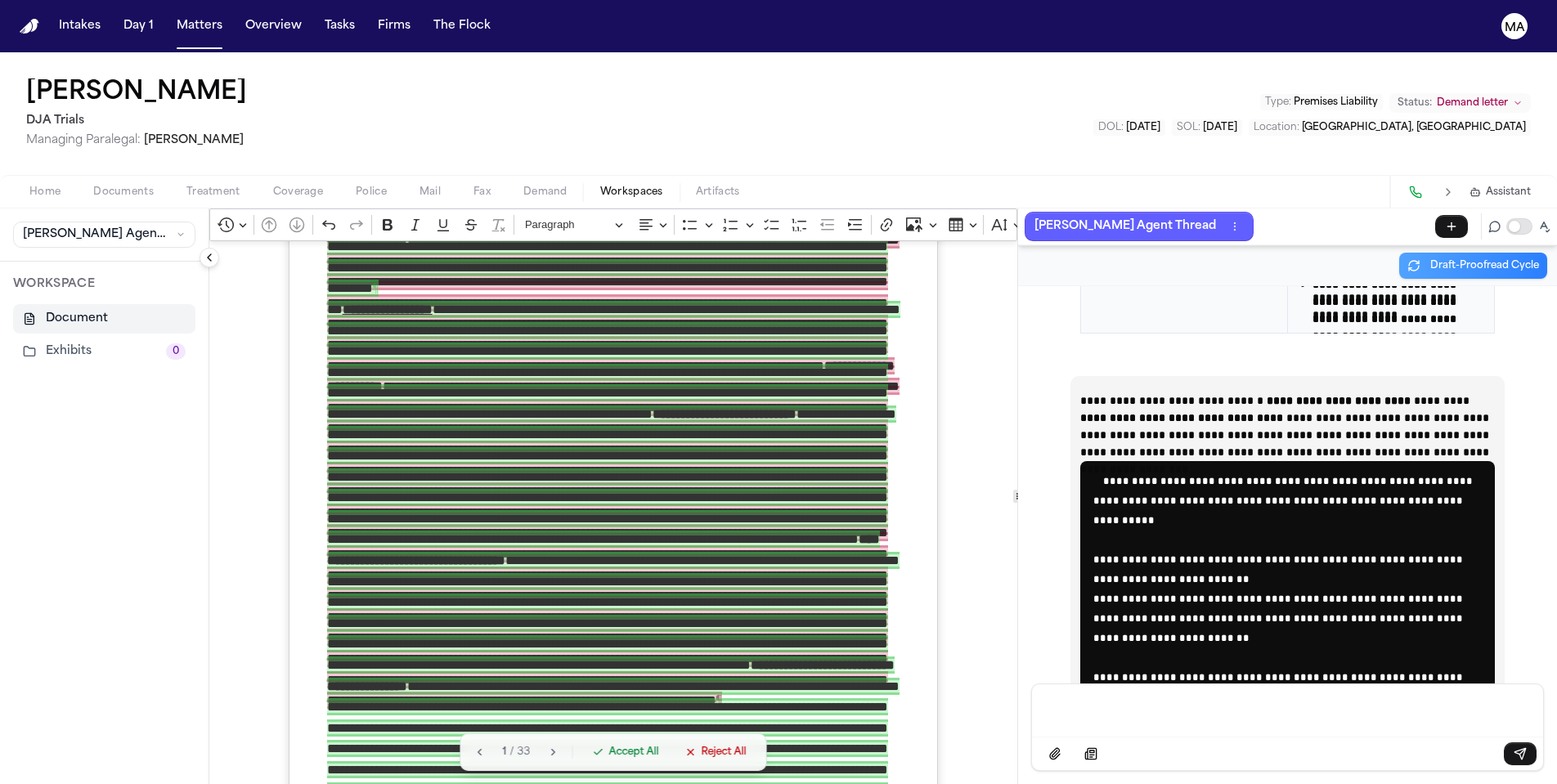
scroll to position [7424, 0]
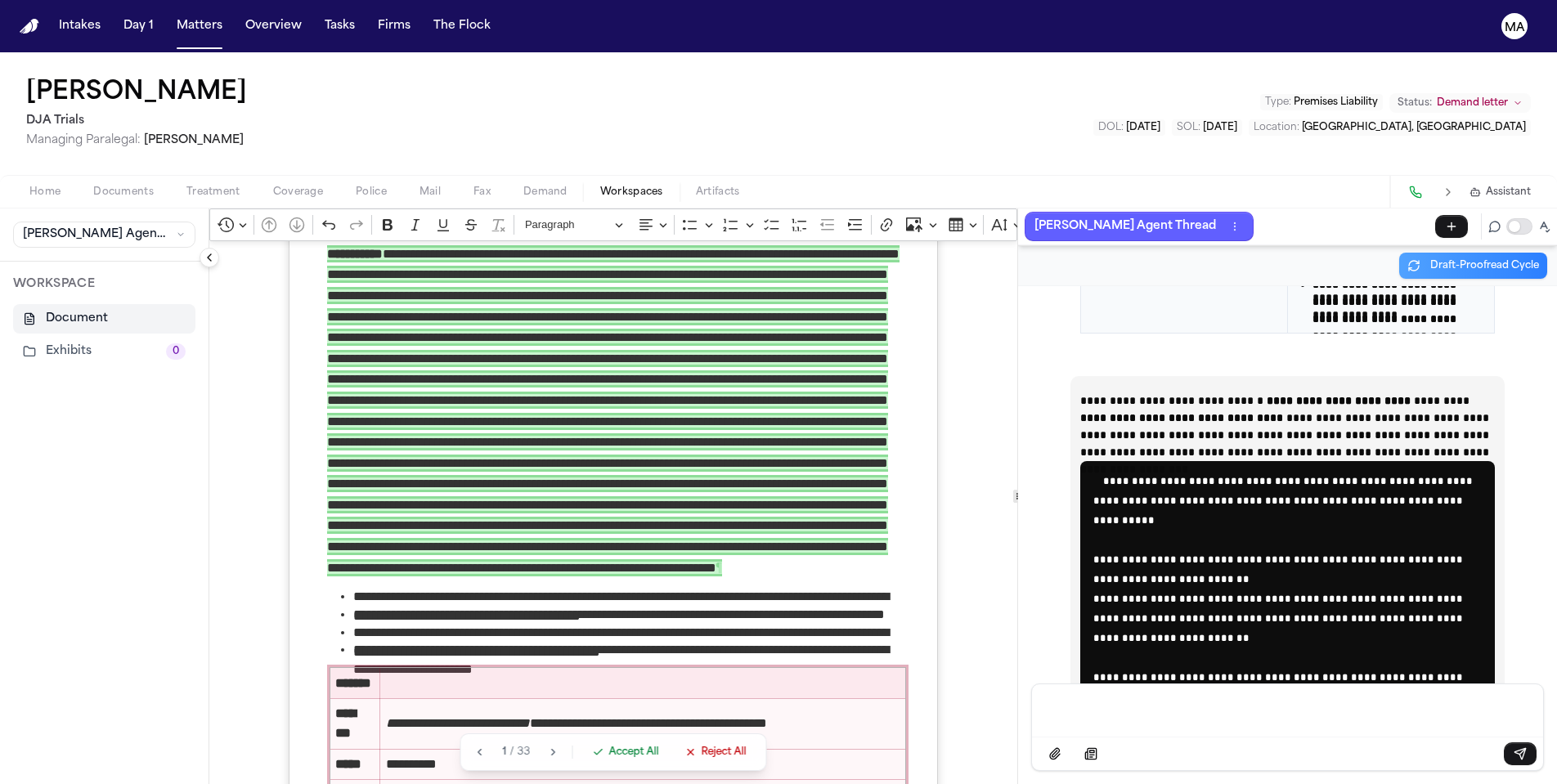
click at [701, 759] on span "Reject All" at bounding box center [724, 751] width 45 height 13
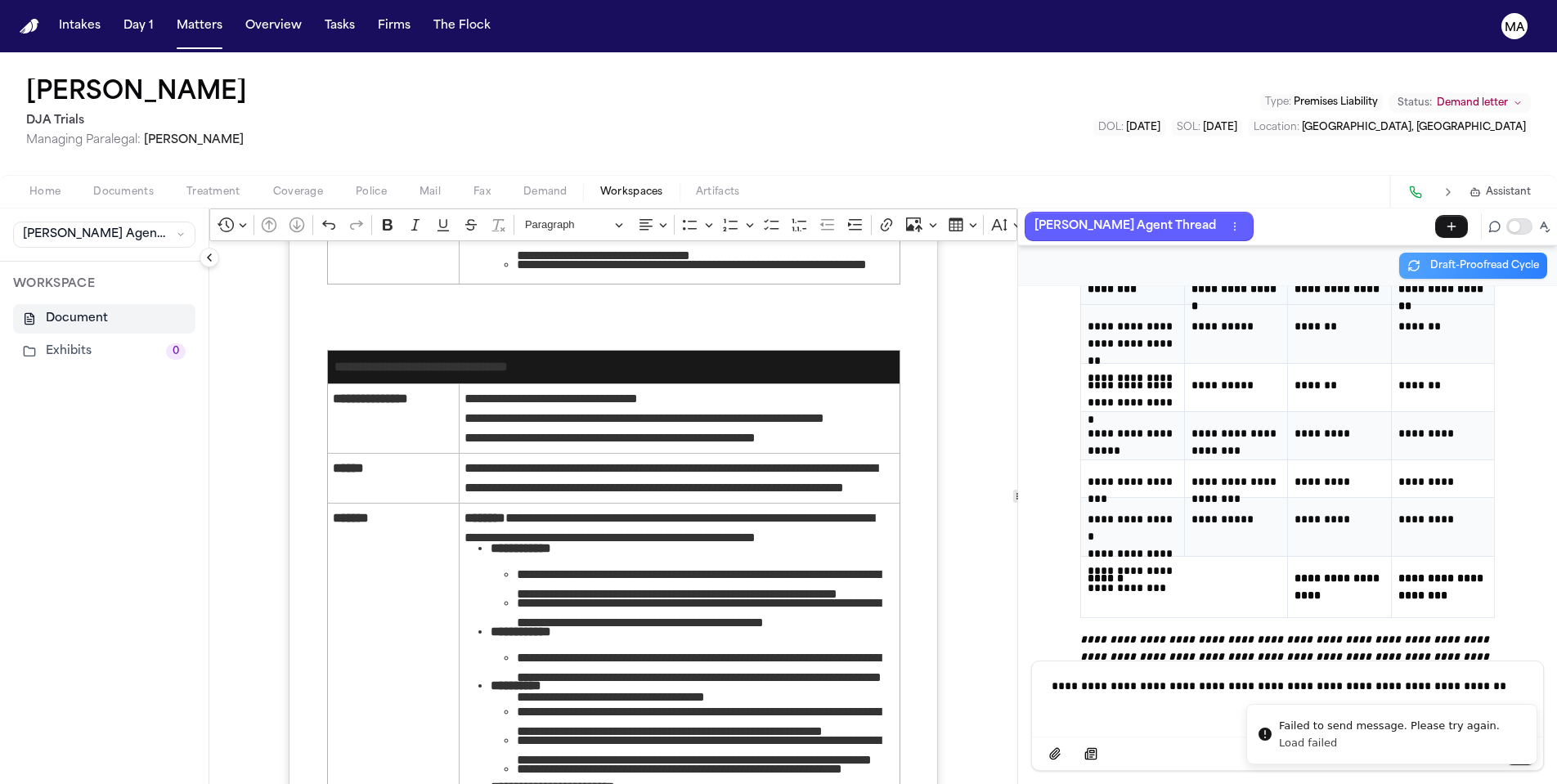
scroll to position [35483, 0]
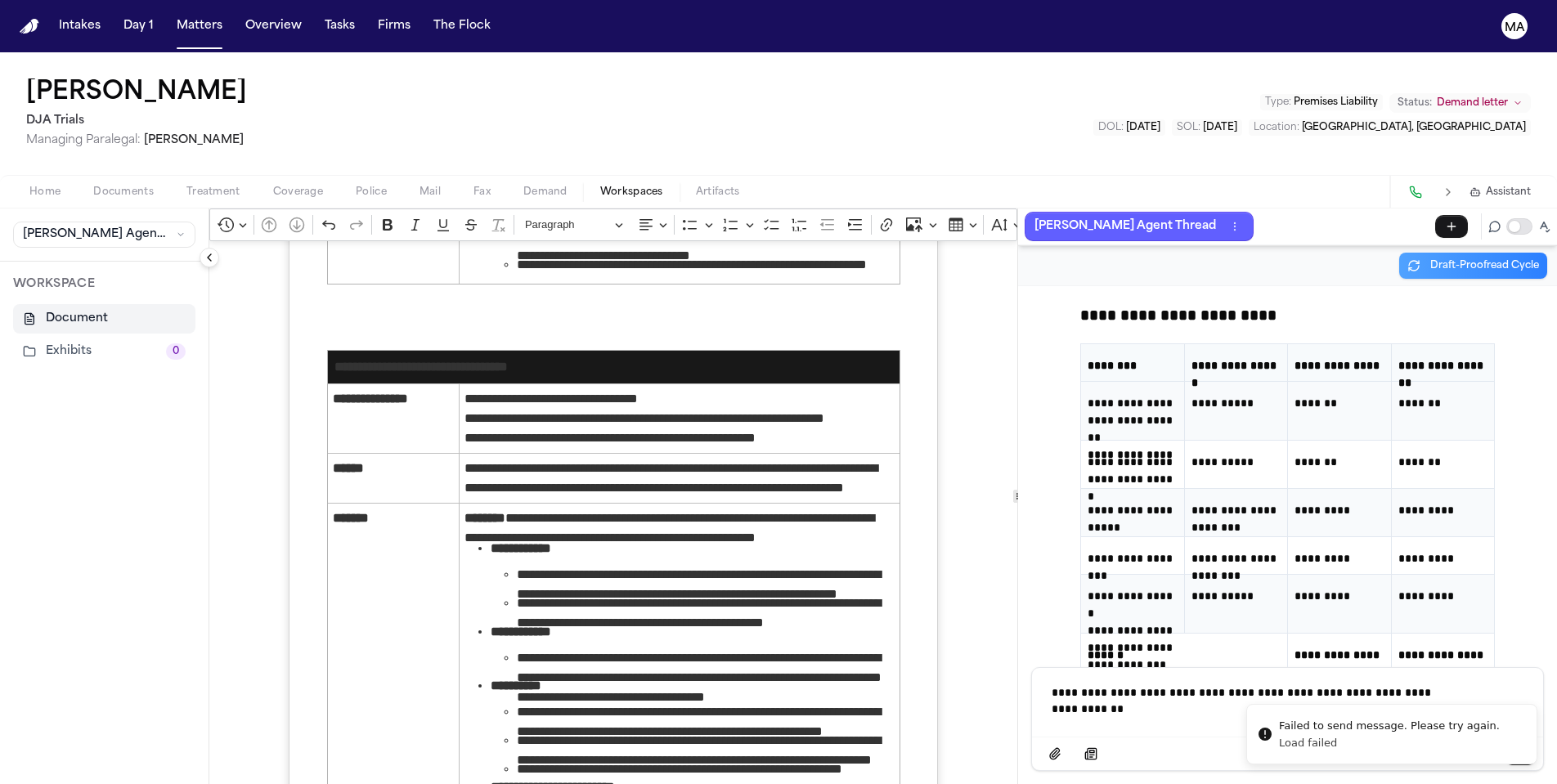
click at [1208, 694] on p "**********" at bounding box center [1251, 689] width 400 height 10
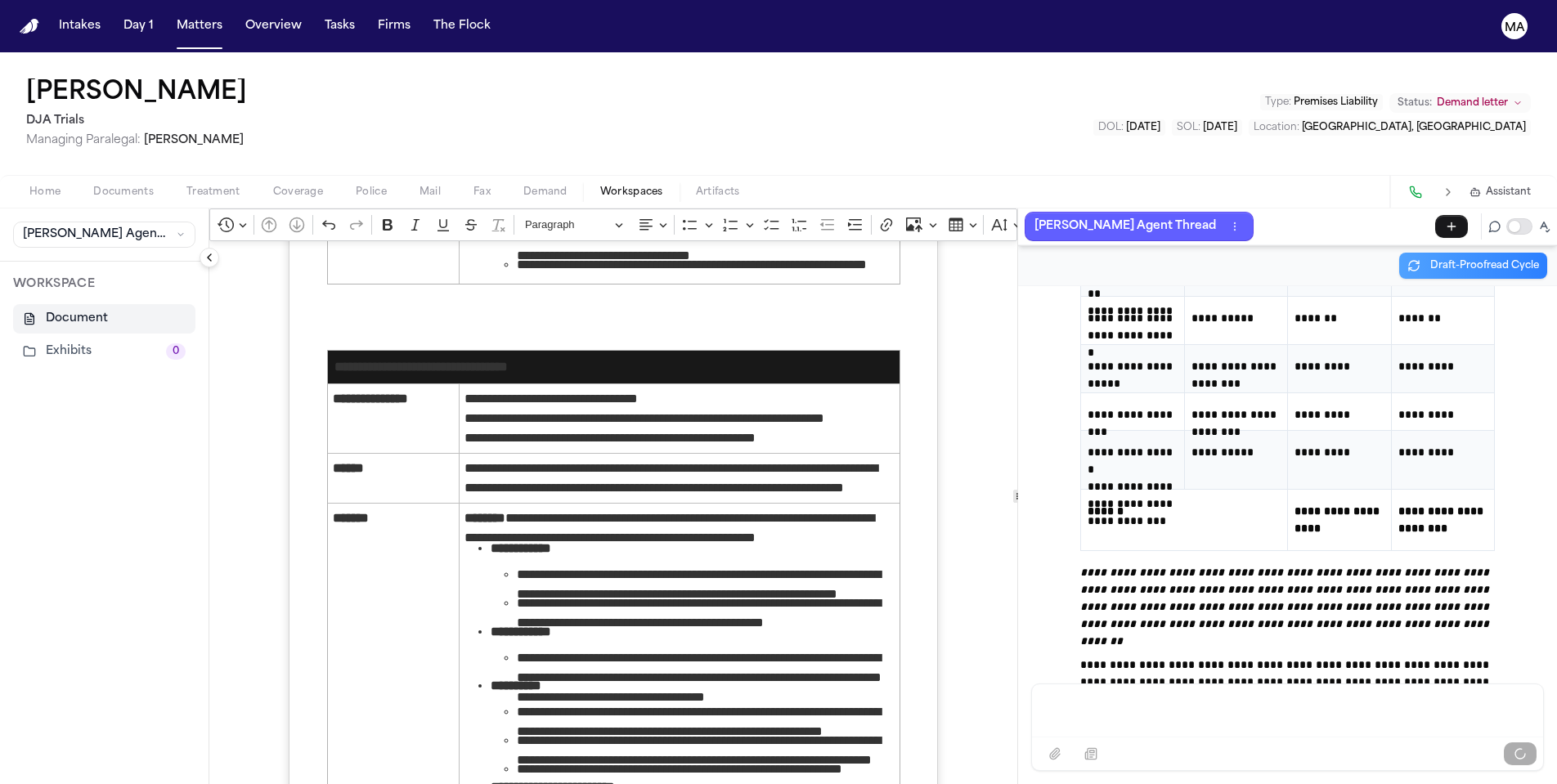
scroll to position [35689, 0]
